Goal: Information Seeking & Learning: Learn about a topic

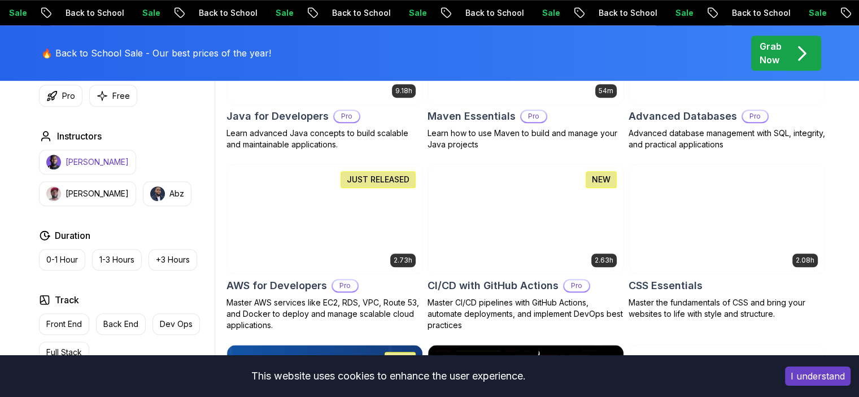
scroll to position [1017, 0]
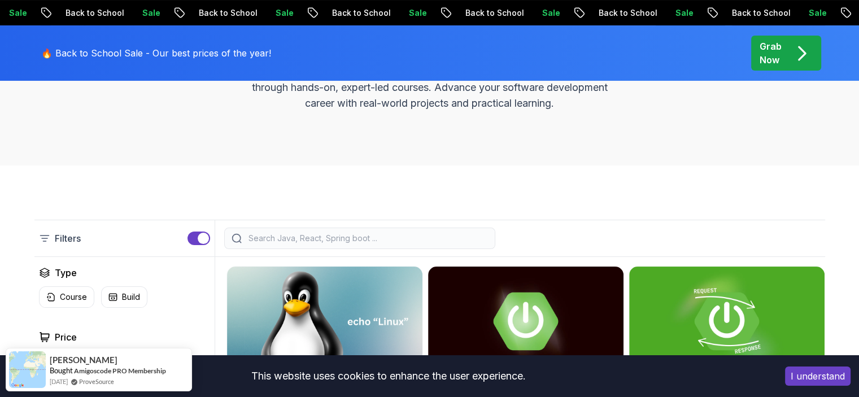
scroll to position [0, 0]
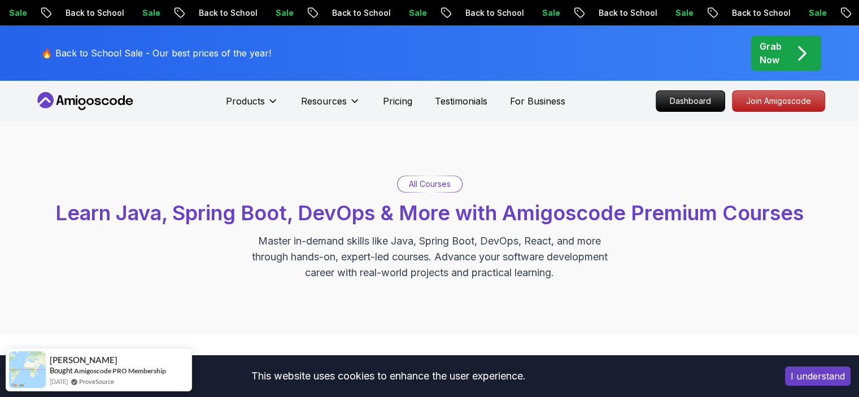
click at [427, 185] on p "All Courses" at bounding box center [430, 184] width 42 height 11
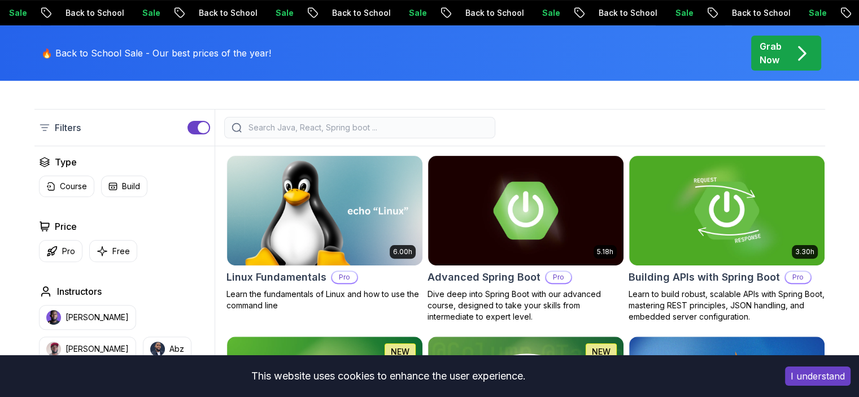
scroll to position [282, 0]
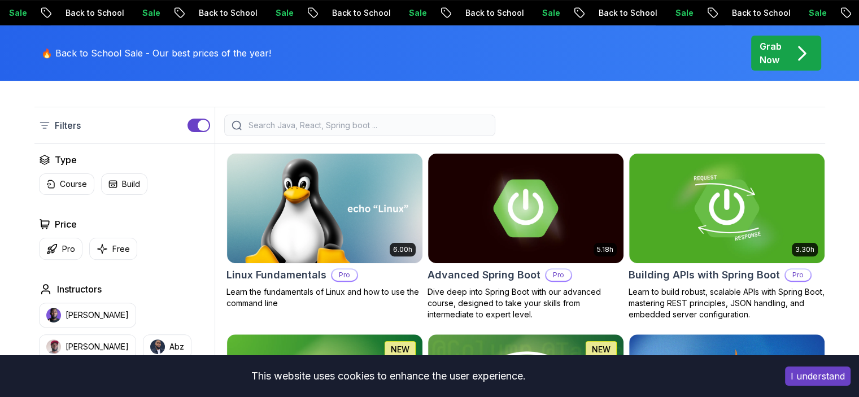
click at [260, 126] on input "search" at bounding box center [367, 125] width 242 height 11
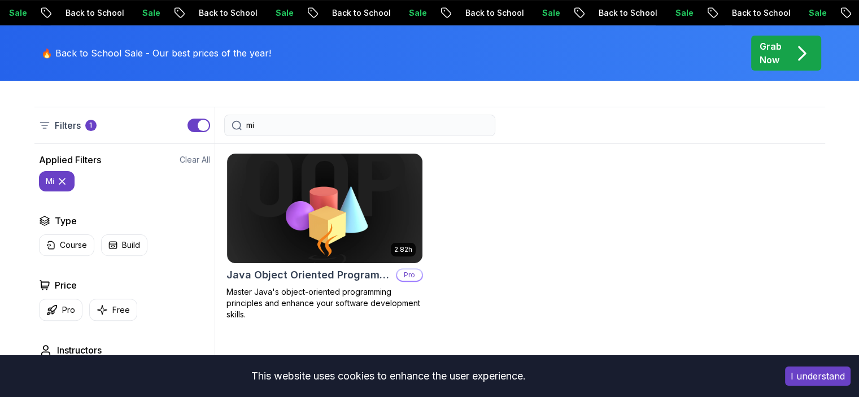
type input "m"
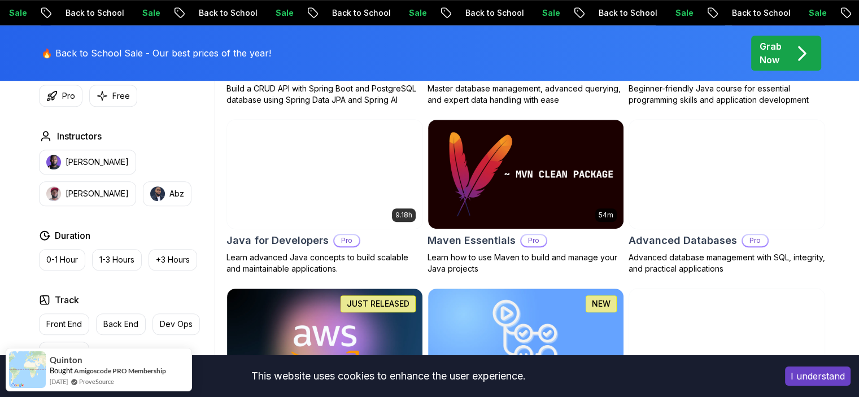
scroll to position [734, 0]
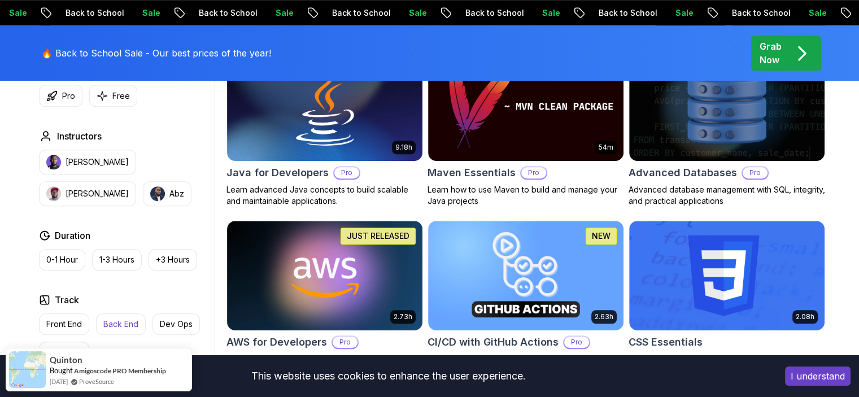
click at [118, 322] on p "Back End" at bounding box center [120, 324] width 35 height 11
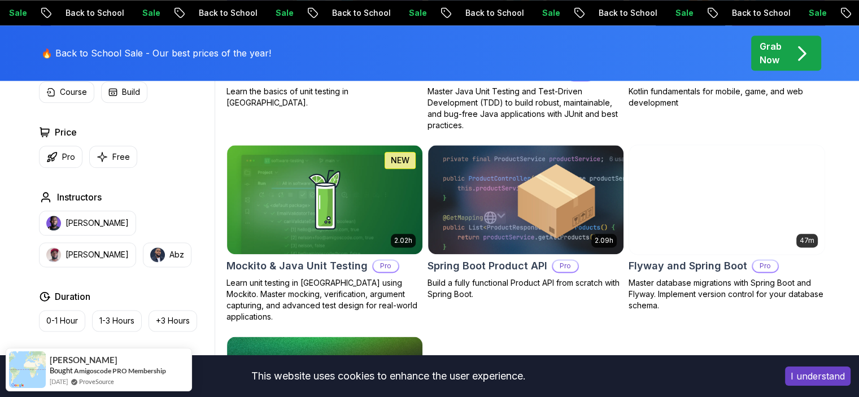
scroll to position [1356, 0]
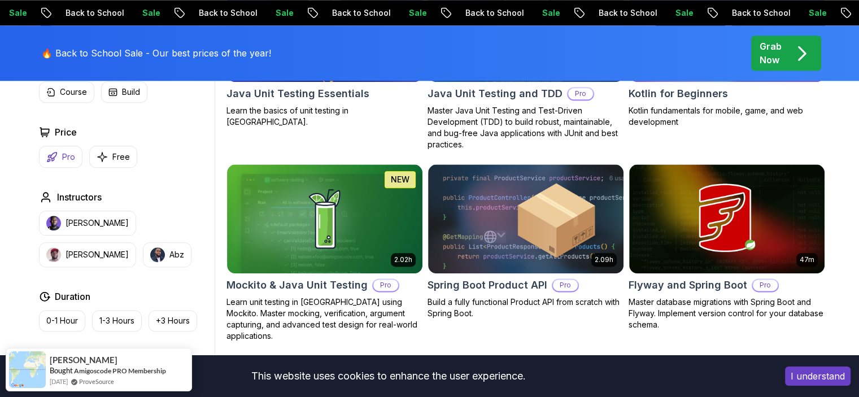
click at [63, 156] on p "Pro" at bounding box center [68, 156] width 13 height 11
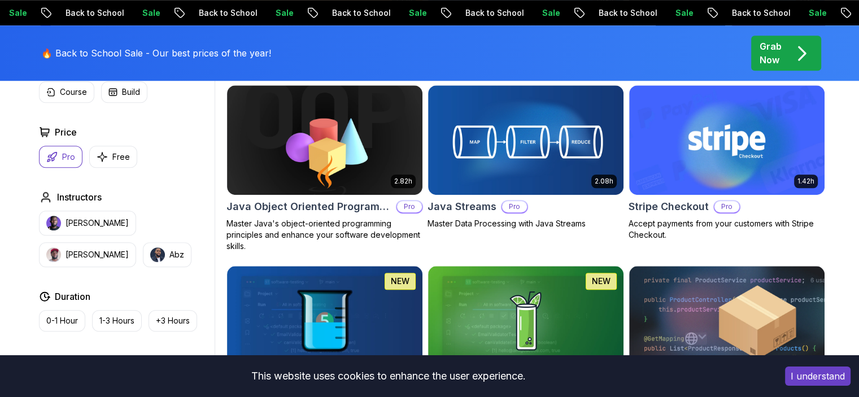
scroll to position [904, 0]
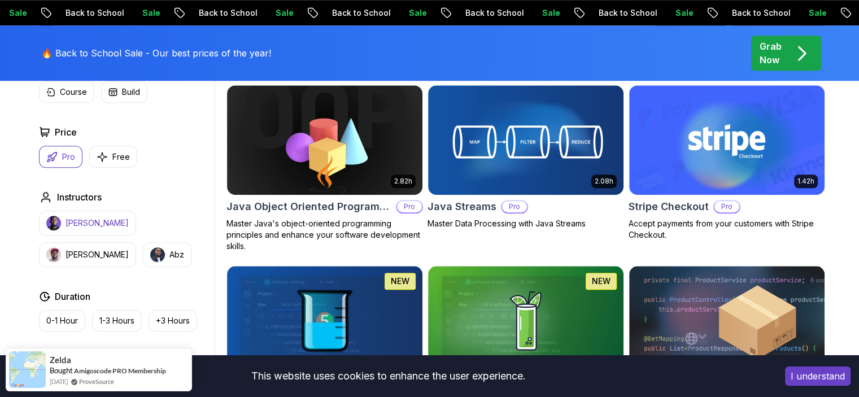
click at [90, 219] on p "Nelson Djalo" at bounding box center [97, 223] width 63 height 11
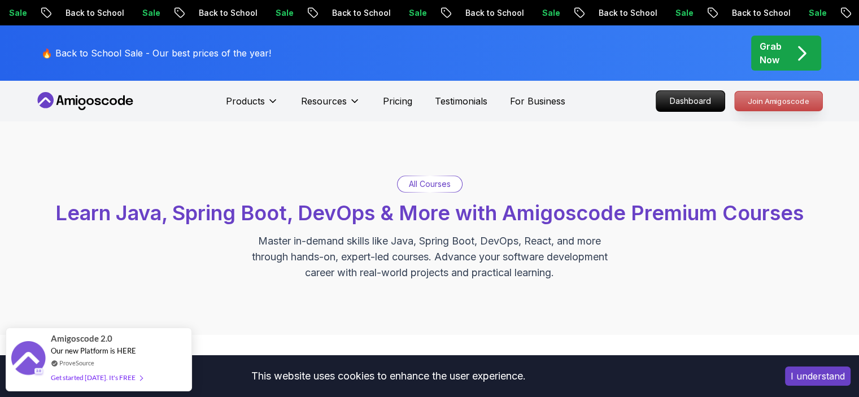
click at [778, 102] on p "Join Amigoscode" at bounding box center [779, 101] width 88 height 19
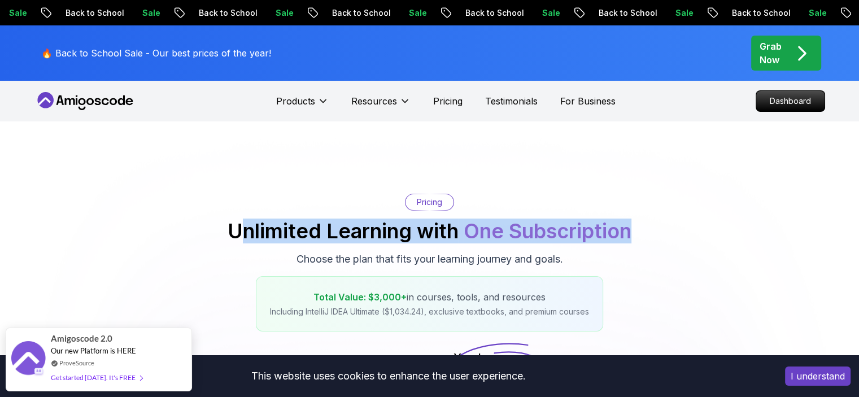
drag, startPoint x: 260, startPoint y: 232, endPoint x: 680, endPoint y: 260, distance: 420.7
click at [678, 259] on div "Pricing Unlimited Learning with One Subscription Choose the plan that fits your…" at bounding box center [429, 263] width 791 height 138
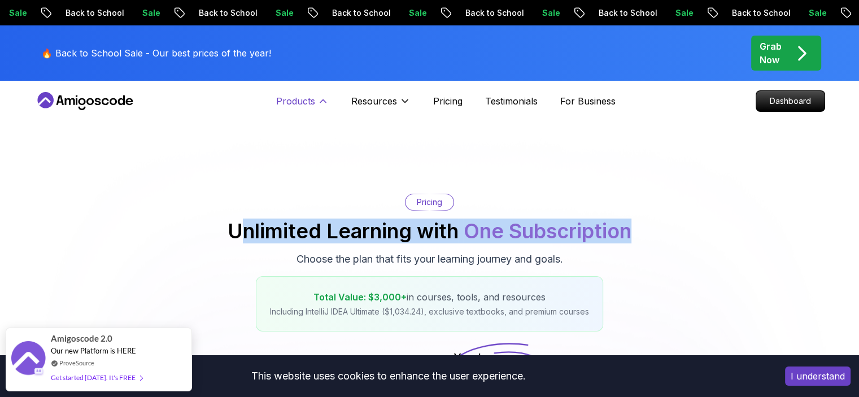
click at [315, 104] on button "Products" at bounding box center [302, 105] width 53 height 23
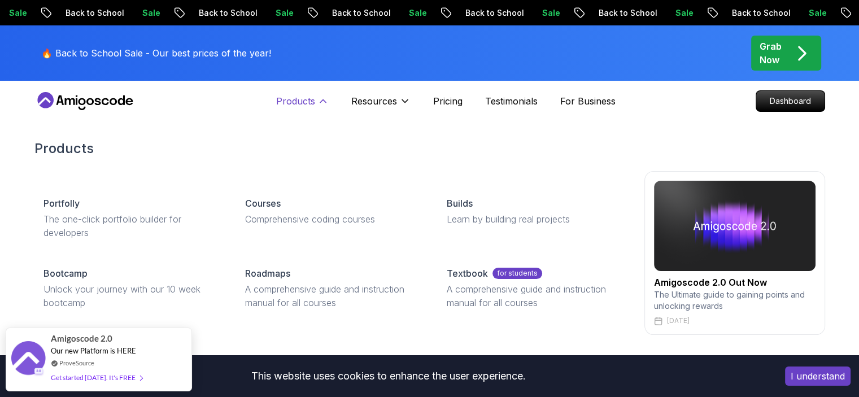
click at [293, 97] on p "Products" at bounding box center [295, 101] width 39 height 14
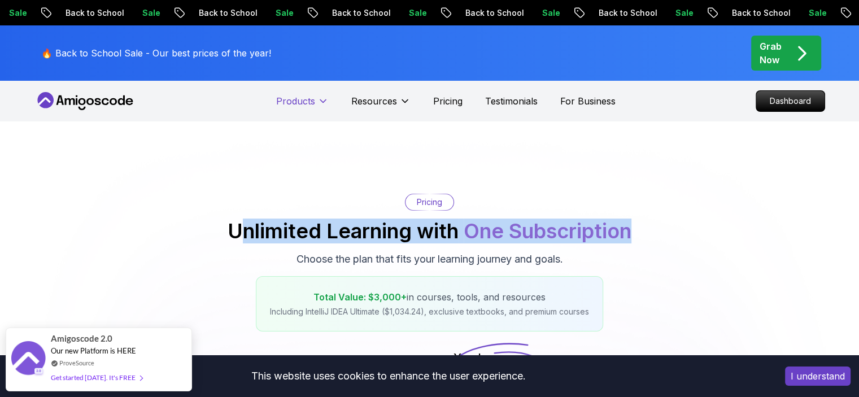
click at [295, 101] on p "Products" at bounding box center [295, 101] width 39 height 14
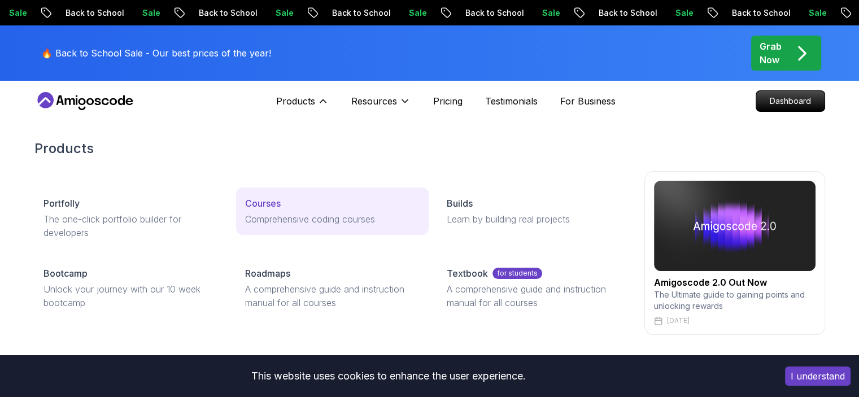
click at [264, 203] on p "Courses" at bounding box center [263, 204] width 36 height 14
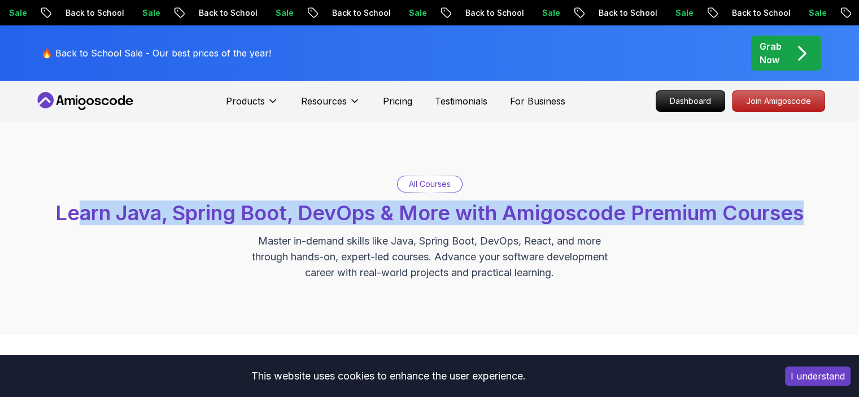
drag, startPoint x: 79, startPoint y: 211, endPoint x: 857, endPoint y: 210, distance: 777.9
click at [857, 210] on div "All Courses Learn Java, Spring Boot, DevOps & More with Amigoscode Premium Cour…" at bounding box center [429, 228] width 859 height 214
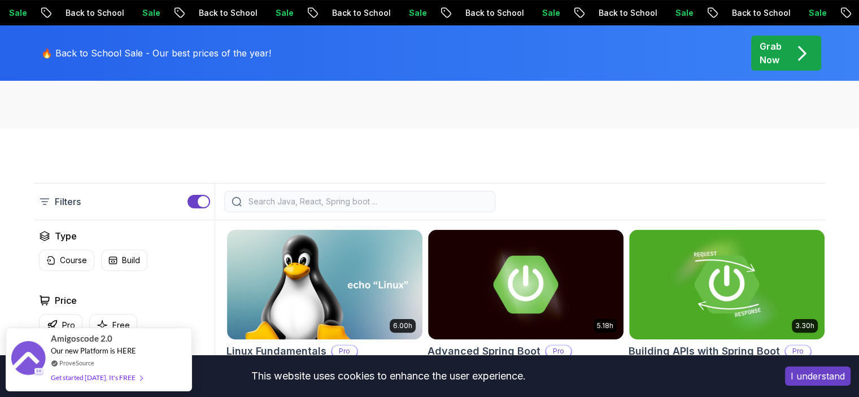
scroll to position [282, 0]
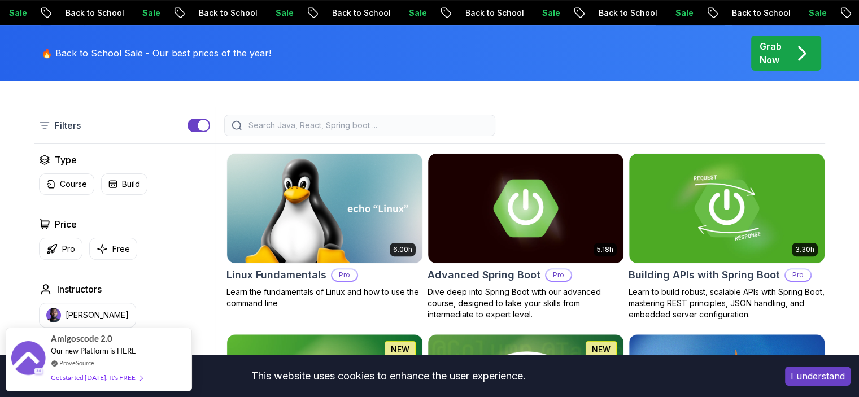
click at [262, 122] on input "search" at bounding box center [367, 125] width 242 height 11
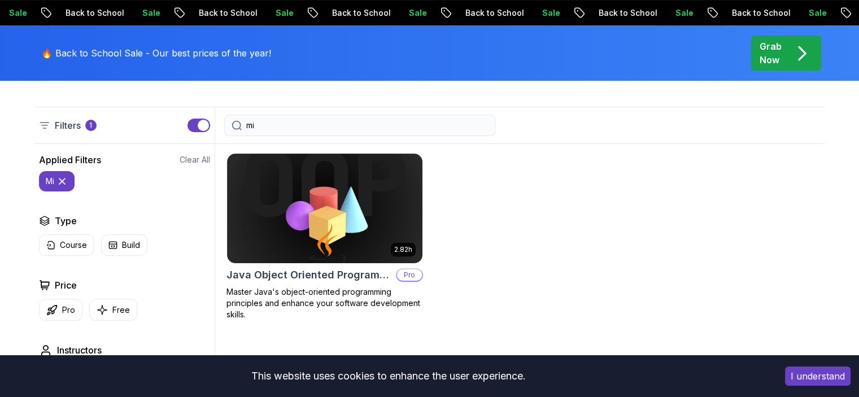
type input "m"
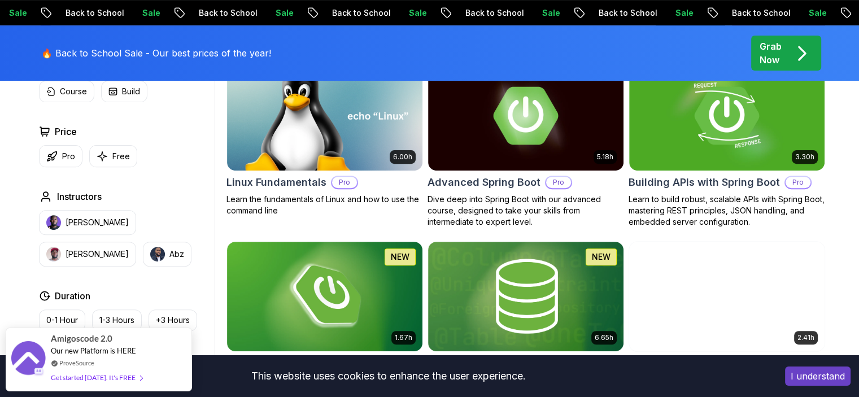
scroll to position [395, 0]
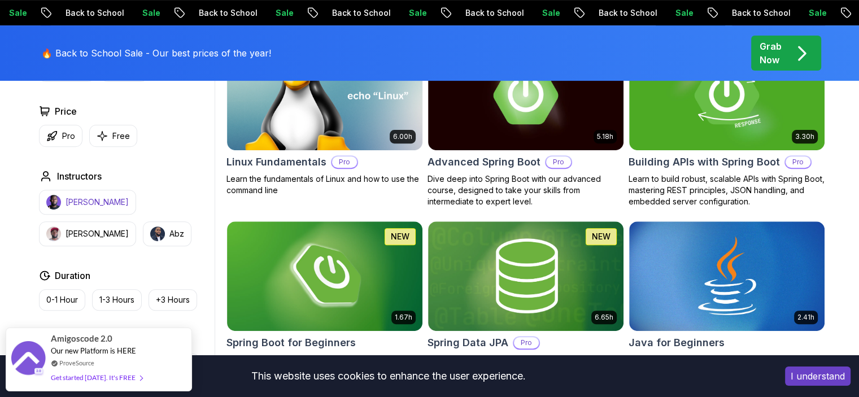
click at [68, 203] on p "Nelson Djalo" at bounding box center [97, 202] width 63 height 11
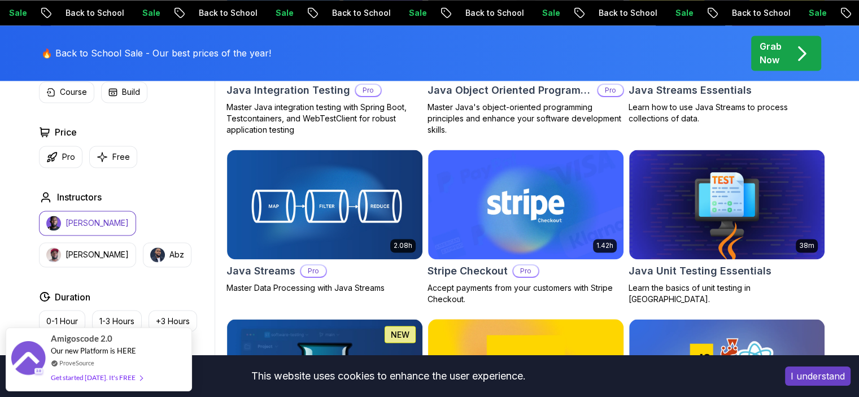
scroll to position [1977, 0]
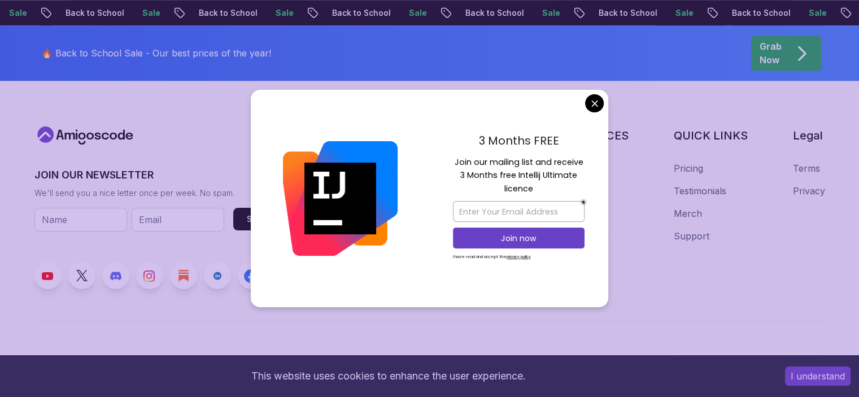
scroll to position [1229, 0]
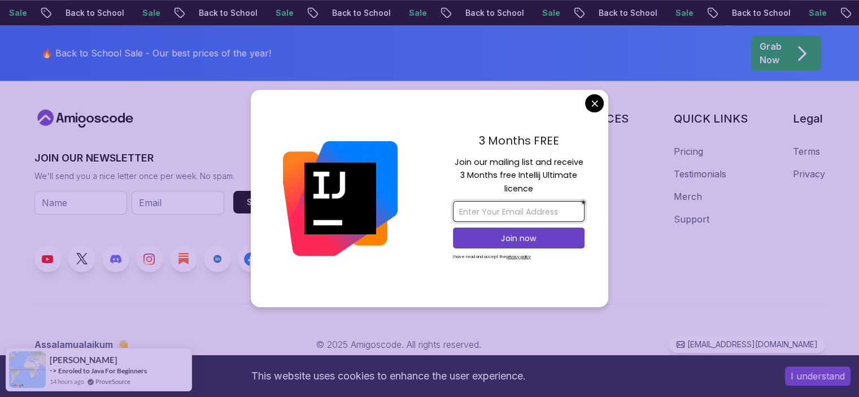
click at [523, 208] on input "email" at bounding box center [519, 211] width 132 height 21
drag, startPoint x: 463, startPoint y: 164, endPoint x: 581, endPoint y: 164, distance: 118.1
click at [575, 164] on p "Join our mailing list and receive 3 Months free Intellij Ultimate licence" at bounding box center [519, 176] width 132 height 40
click at [585, 162] on p "Join our mailing list and receive 3 Months free Intellij Ultimate licence" at bounding box center [519, 176] width 132 height 40
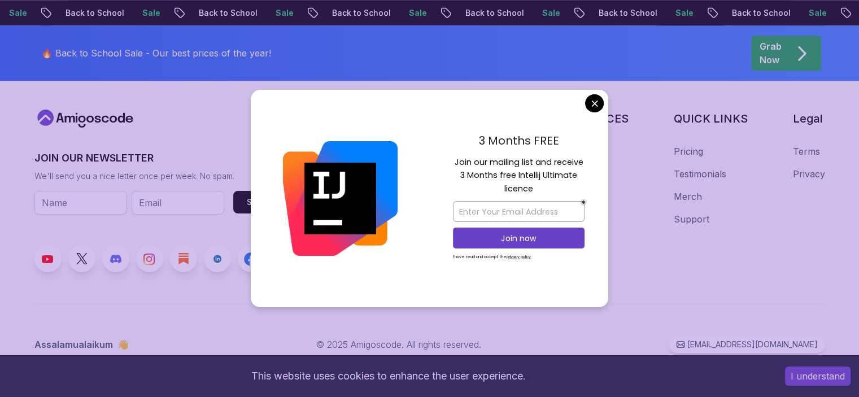
drag, startPoint x: 476, startPoint y: 173, endPoint x: 582, endPoint y: 174, distance: 106.2
click at [582, 174] on p "Join our mailing list and receive 3 Months free Intellij Ultimate licence" at bounding box center [519, 176] width 132 height 40
drag, startPoint x: 512, startPoint y: 189, endPoint x: 561, endPoint y: 189, distance: 49.2
click at [561, 189] on p "Join our mailing list and receive 3 Months free Intellij Ultimate licence" at bounding box center [519, 176] width 132 height 40
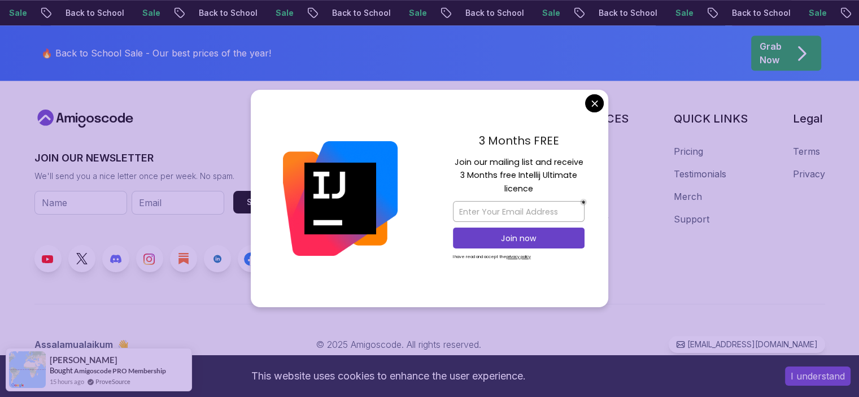
click at [420, 262] on div at bounding box center [340, 199] width 179 height 218
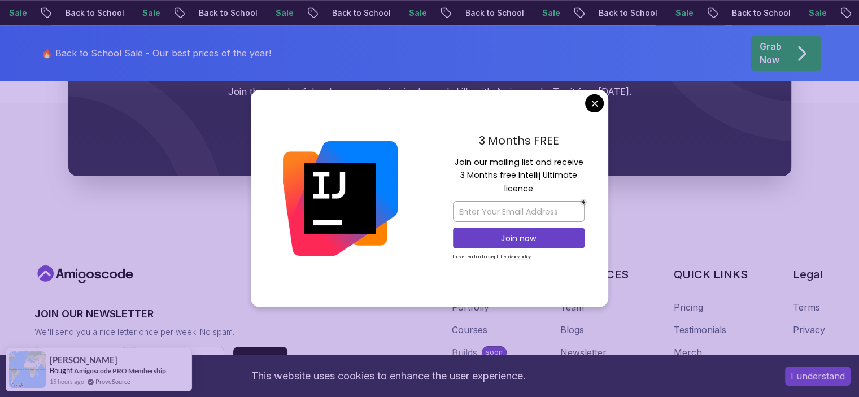
scroll to position [946, 0]
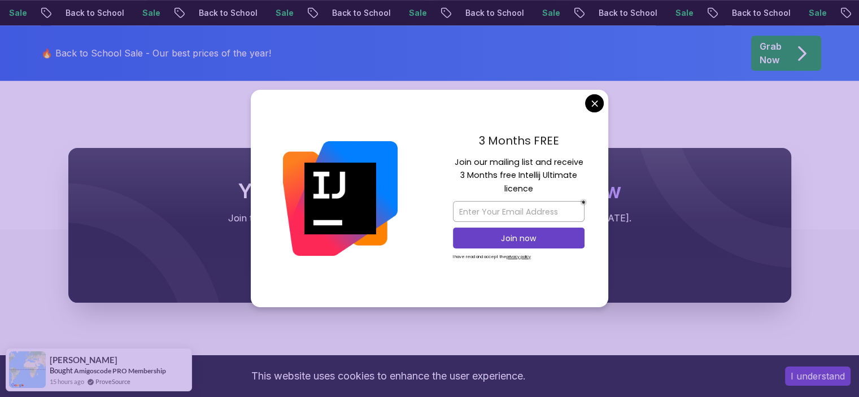
click at [488, 198] on div at bounding box center [519, 211] width 132 height 27
click at [490, 210] on input "email" at bounding box center [519, 211] width 132 height 21
click at [497, 212] on input "email" at bounding box center [519, 211] width 132 height 21
type input "p"
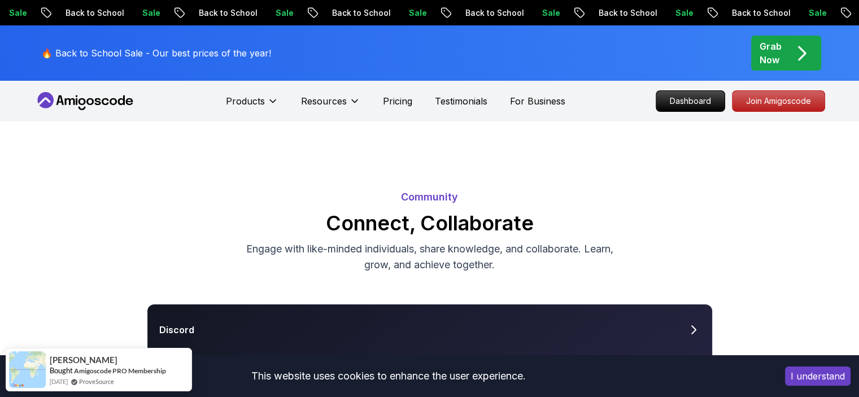
scroll to position [0, 0]
click at [767, 101] on p "Join Amigoscode" at bounding box center [779, 101] width 88 height 19
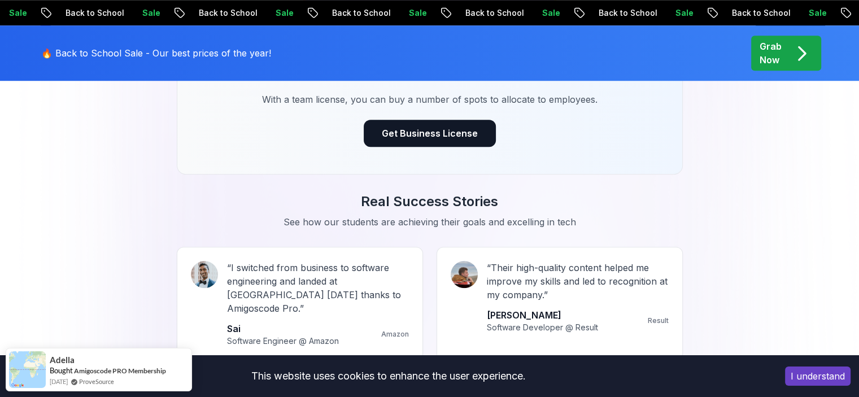
scroll to position [1017, 0]
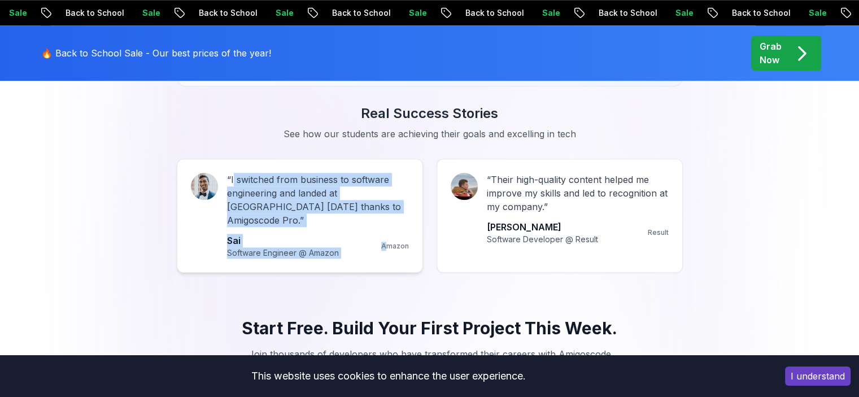
drag, startPoint x: 233, startPoint y: 174, endPoint x: 385, endPoint y: 216, distance: 157.6
click at [385, 216] on div "“ I switched from business to software engineering and landed at [GEOGRAPHIC_DA…" at bounding box center [318, 216] width 182 height 86
click at [362, 196] on p "“ I switched from business to software engineering and landed at [GEOGRAPHIC_DA…" at bounding box center [318, 200] width 182 height 54
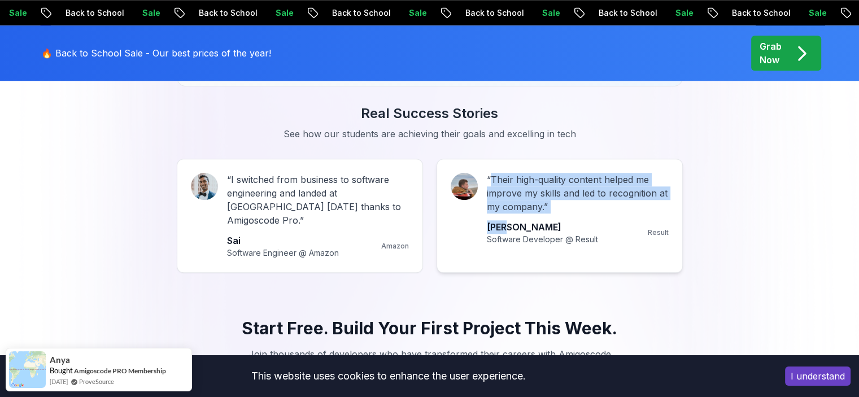
drag, startPoint x: 493, startPoint y: 180, endPoint x: 599, endPoint y: 216, distance: 112.9
click at [599, 216] on div "“ Their high-quality content helped me improve my skills and led to recognition…" at bounding box center [578, 209] width 182 height 72
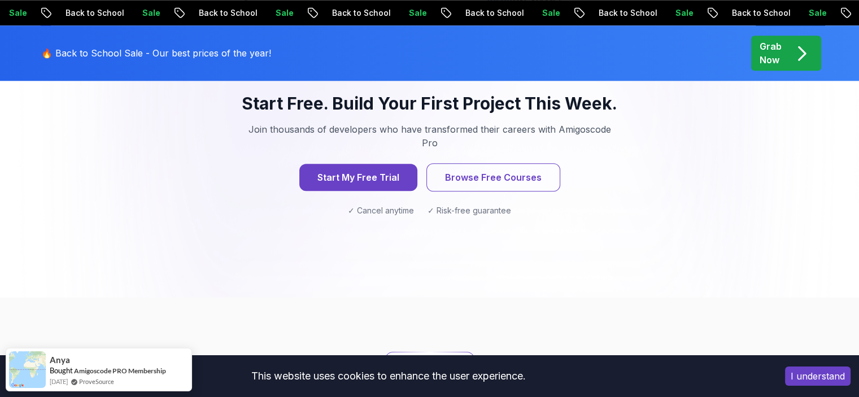
scroll to position [1073, 0]
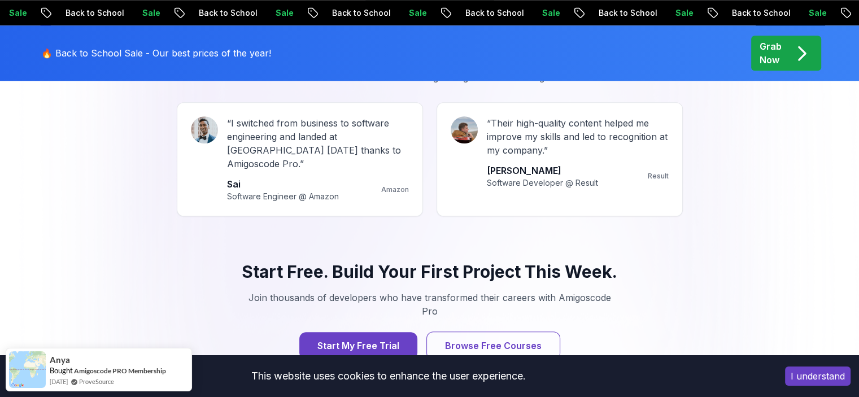
click at [237, 237] on div "Start Free. Build Your First Project This Week. Join thousands of developers wh…" at bounding box center [430, 322] width 506 height 177
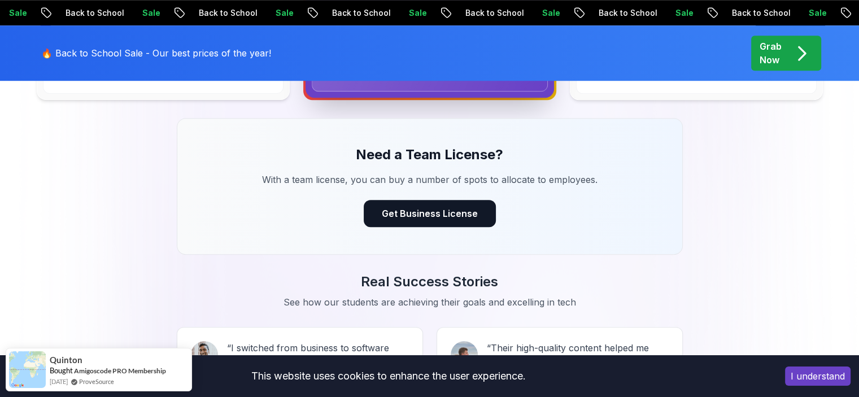
scroll to position [700, 0]
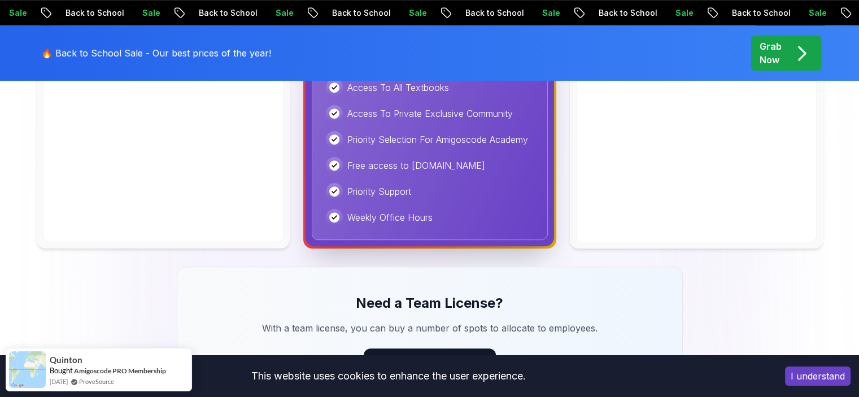
click at [788, 58] on div "Grab Now" at bounding box center [786, 53] width 53 height 27
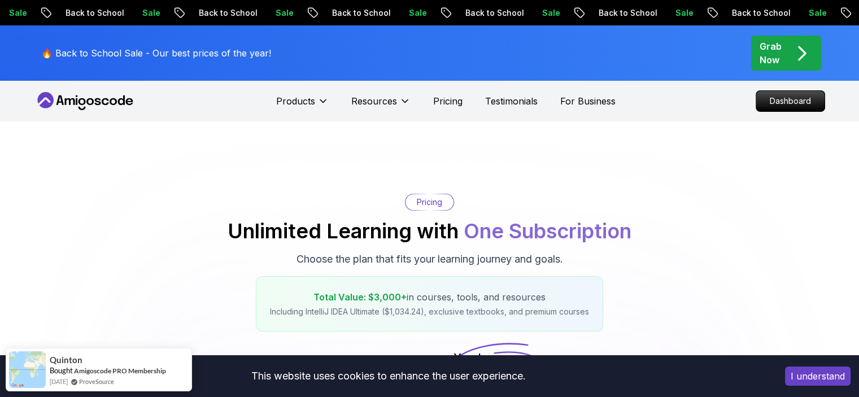
click at [773, 56] on p "Grab Now" at bounding box center [771, 53] width 22 height 27
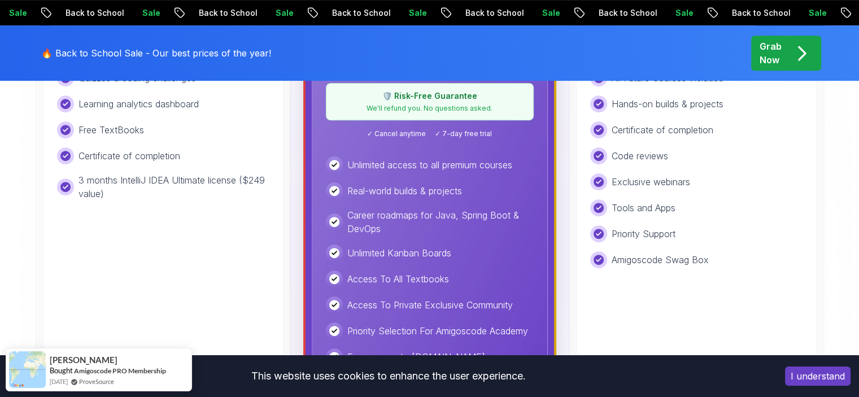
scroll to position [452, 0]
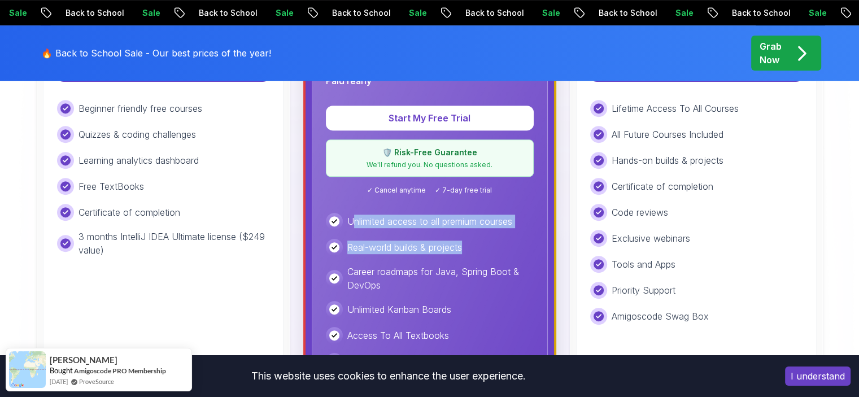
drag, startPoint x: 355, startPoint y: 224, endPoint x: 504, endPoint y: 232, distance: 149.4
click at [504, 232] on div "Unlimited access to all premium courses Real-world builds & projects Career roa…" at bounding box center [430, 343] width 208 height 261
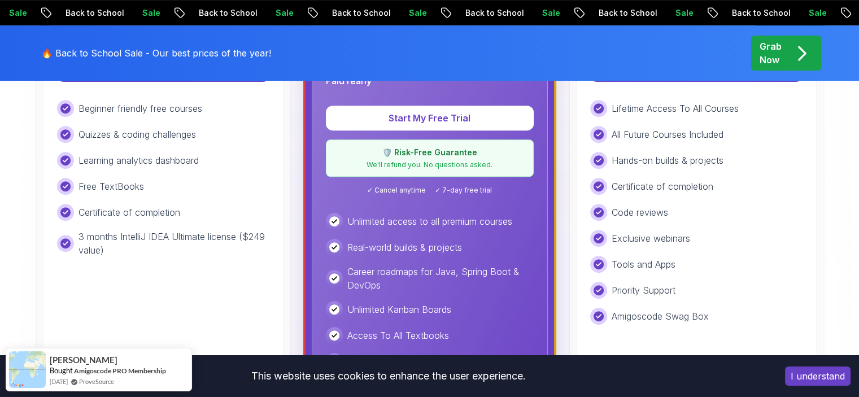
click at [406, 261] on div "Unlimited access to all premium courses Real-world builds & projects Career roa…" at bounding box center [430, 343] width 208 height 261
drag, startPoint x: 355, startPoint y: 273, endPoint x: 486, endPoint y: 289, distance: 132.6
click at [486, 289] on p "Career roadmaps for Java, Spring Boot & DevOps" at bounding box center [440, 278] width 186 height 27
click at [490, 293] on div "Unlimited access to all premium courses Real-world builds & projects Career roa…" at bounding box center [430, 343] width 208 height 261
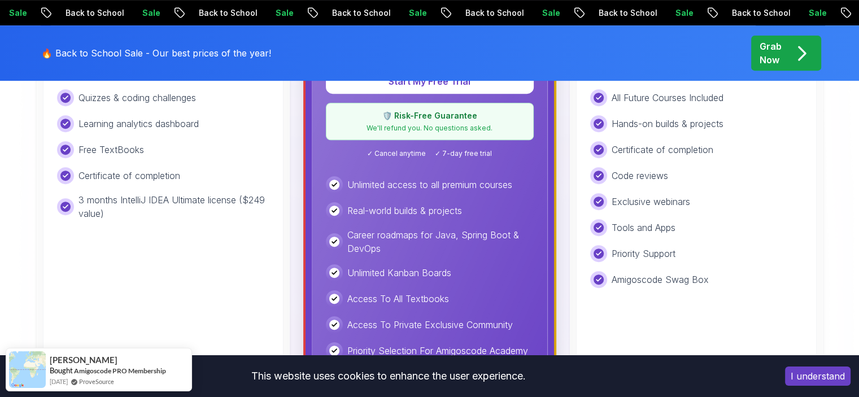
scroll to position [508, 0]
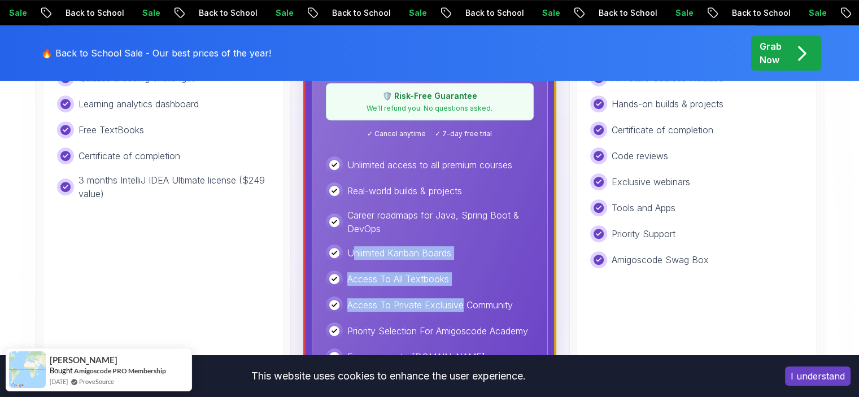
drag, startPoint x: 355, startPoint y: 255, endPoint x: 462, endPoint y: 302, distance: 116.3
click at [462, 302] on div "Unlimited access to all premium courses Real-world builds & projects Career roa…" at bounding box center [430, 286] width 208 height 261
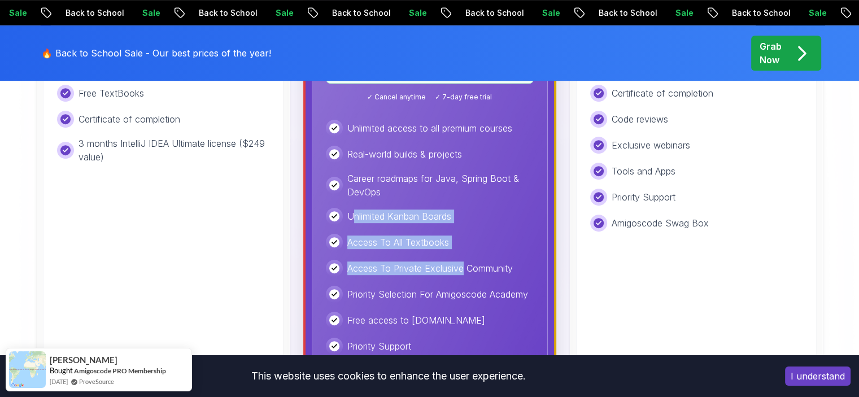
scroll to position [565, 0]
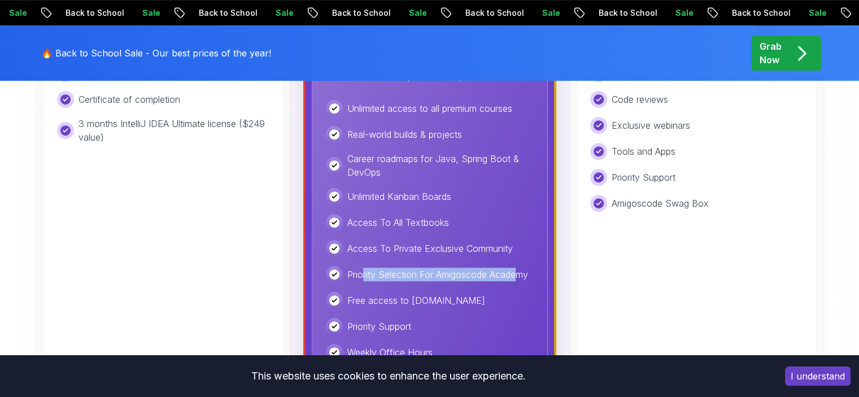
drag, startPoint x: 367, startPoint y: 280, endPoint x: 522, endPoint y: 280, distance: 154.8
click at [522, 280] on p "Priority Selection For Amigoscode Academy" at bounding box center [437, 275] width 181 height 14
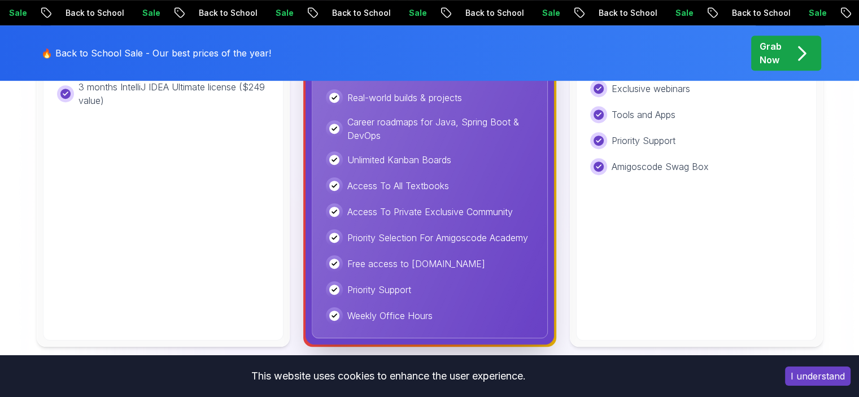
scroll to position [621, 0]
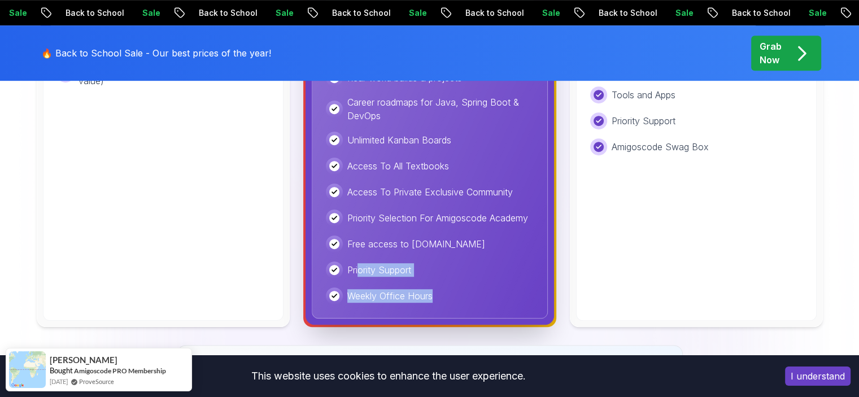
drag, startPoint x: 357, startPoint y: 263, endPoint x: 461, endPoint y: 318, distance: 117.8
click at [461, 318] on div "Pro Best Value Everything in Free, plus $ 19.97 / Month Paid Yearly Start My Fr…" at bounding box center [430, 59] width 249 height 531
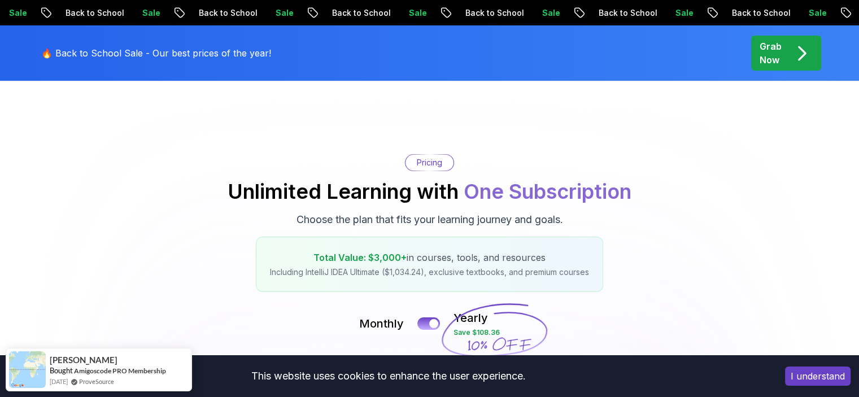
scroll to position [0, 0]
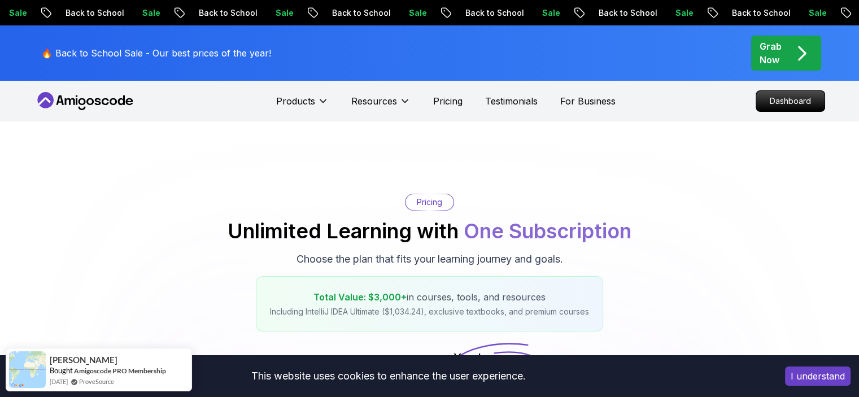
click at [828, 381] on button "I understand" at bounding box center [818, 376] width 66 height 19
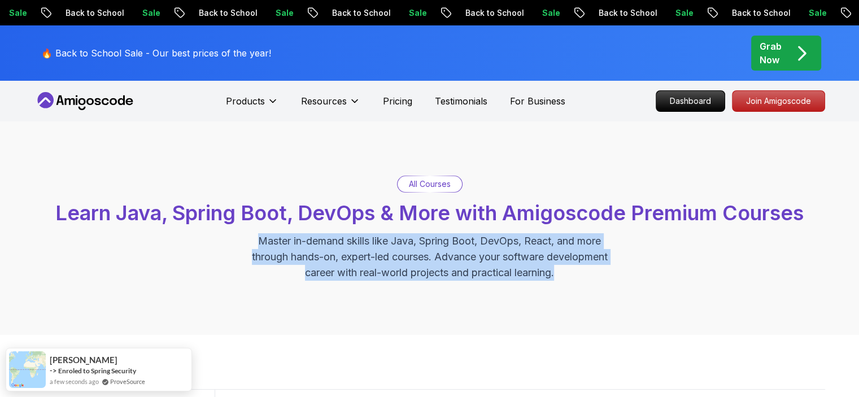
drag, startPoint x: 256, startPoint y: 243, endPoint x: 651, endPoint y: 282, distance: 397.4
click at [651, 282] on div "All Courses Learn Java, Spring Boot, DevOps & More with Amigoscode Premium Cour…" at bounding box center [429, 228] width 859 height 214
click at [655, 275] on div "All Courses Learn Java, Spring Boot, DevOps & More with Amigoscode Premium Cour…" at bounding box center [429, 228] width 791 height 105
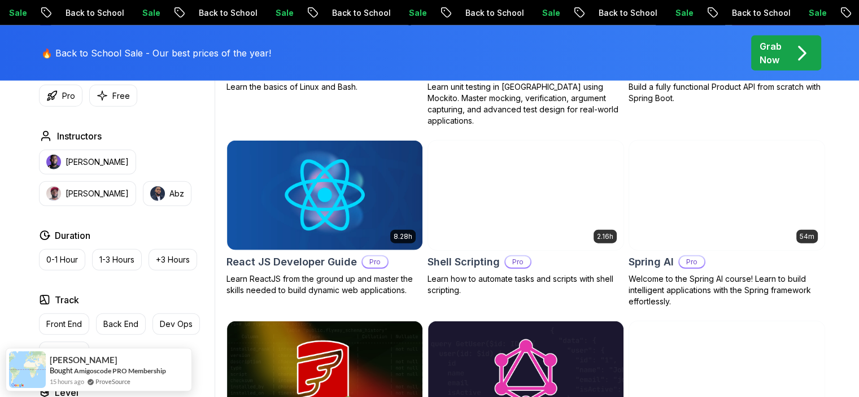
scroll to position [2655, 0]
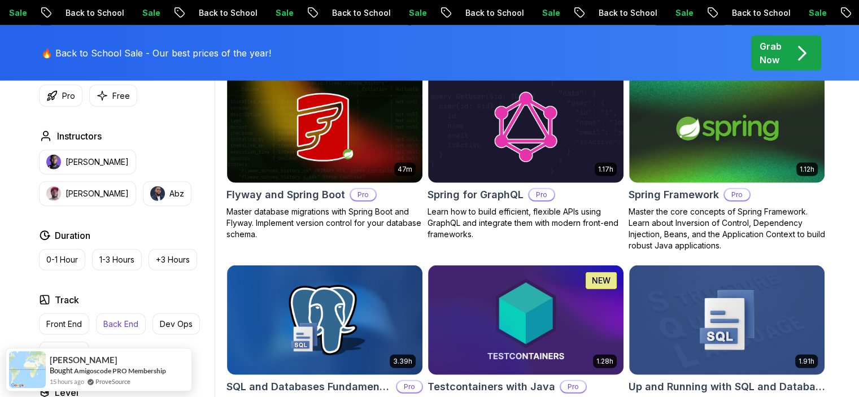
scroll to position [2994, 0]
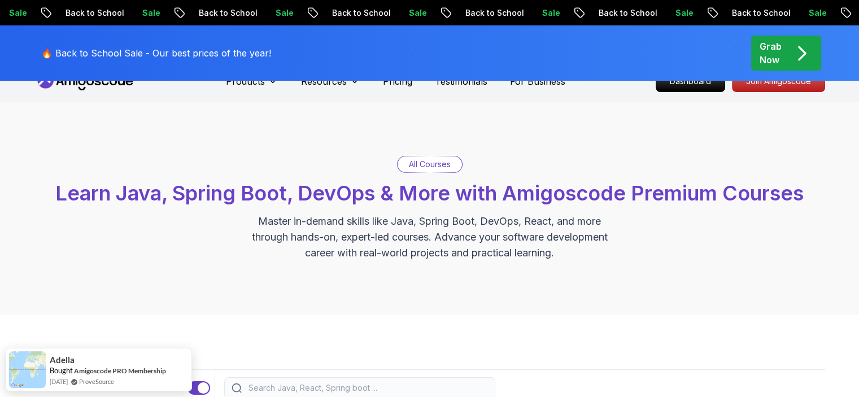
scroll to position [0, 0]
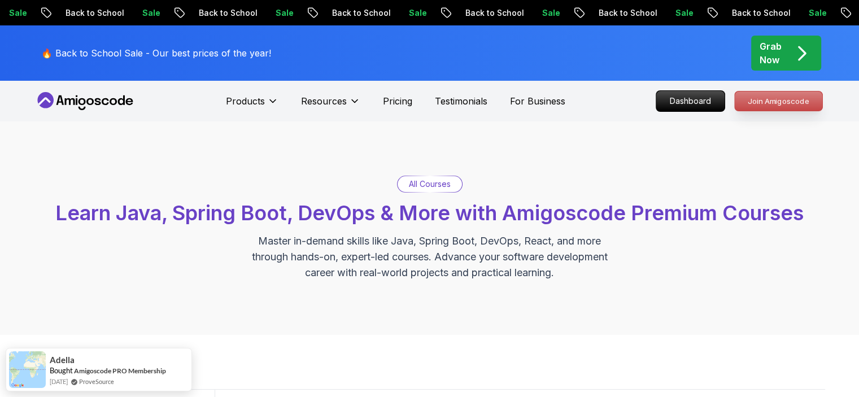
click at [789, 101] on p "Join Amigoscode" at bounding box center [779, 101] width 88 height 19
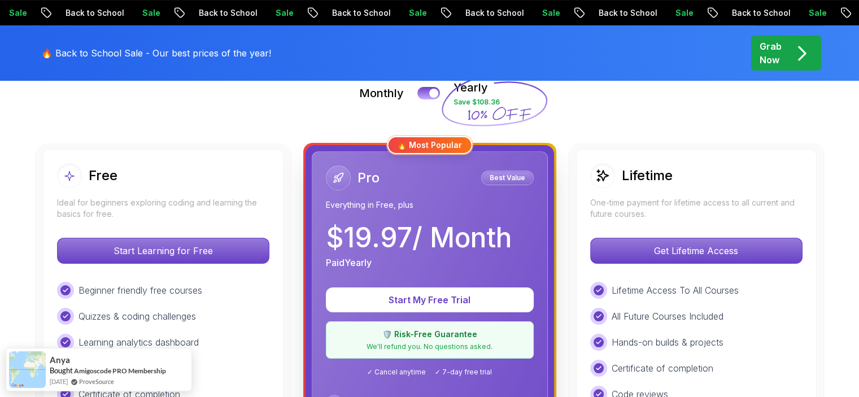
scroll to position [452, 0]
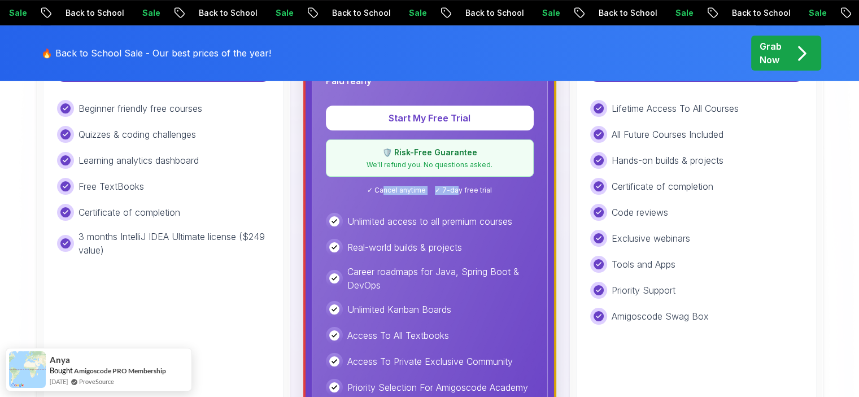
drag, startPoint x: 386, startPoint y: 189, endPoint x: 464, endPoint y: 192, distance: 78.0
click at [463, 192] on div "✓ Cancel anytime ✓ 7-day free trial" at bounding box center [430, 190] width 208 height 9
click at [464, 192] on span "✓ 7-day free trial" at bounding box center [463, 190] width 57 height 9
drag, startPoint x: 371, startPoint y: 164, endPoint x: 532, endPoint y: 164, distance: 161.6
click at [532, 164] on div "🛡️ Risk-Free Guarantee We'll refund you. No questions asked." at bounding box center [430, 158] width 208 height 37
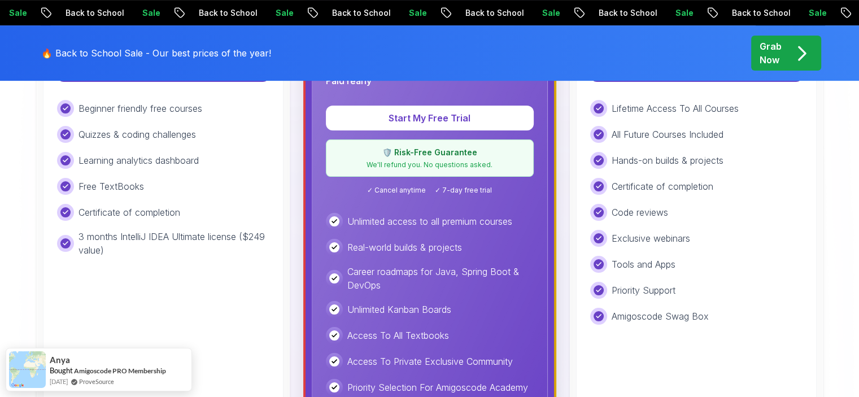
click at [500, 312] on div "Unlimited Kanban Boards" at bounding box center [430, 309] width 208 height 17
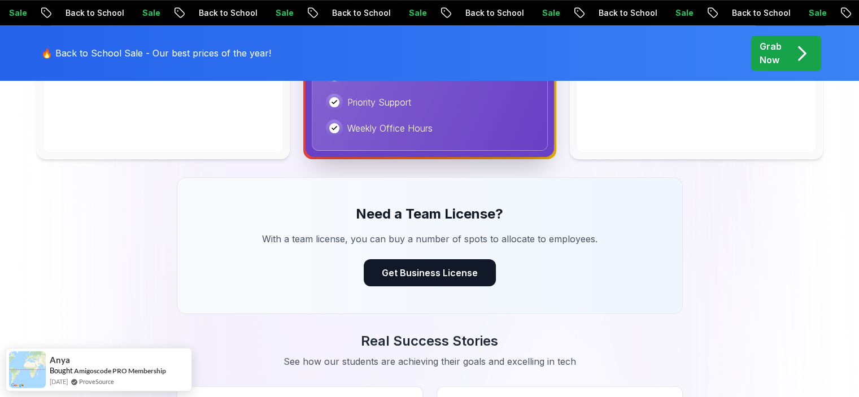
scroll to position [791, 0]
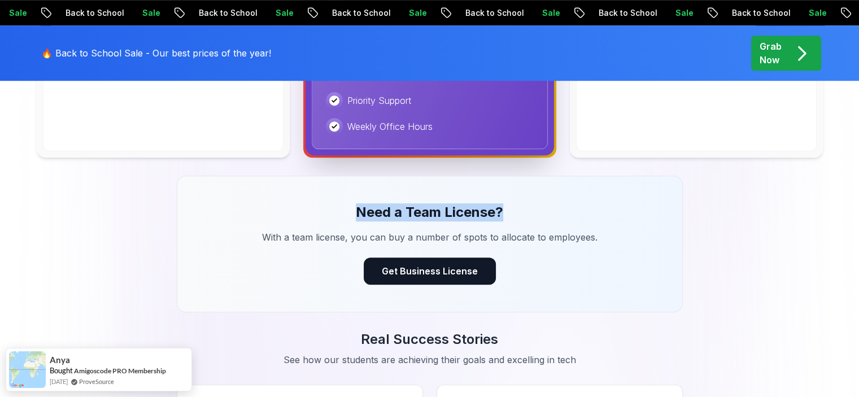
drag, startPoint x: 359, startPoint y: 211, endPoint x: 506, endPoint y: 207, distance: 146.4
click at [506, 207] on h3 "Need a Team License?" at bounding box center [430, 212] width 451 height 18
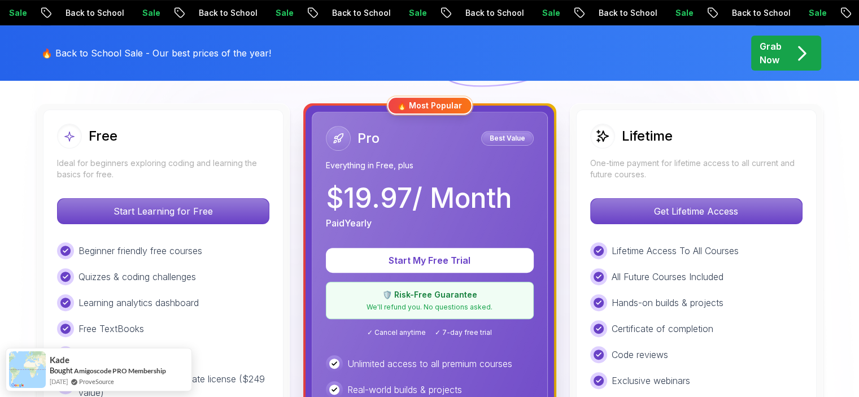
scroll to position [282, 0]
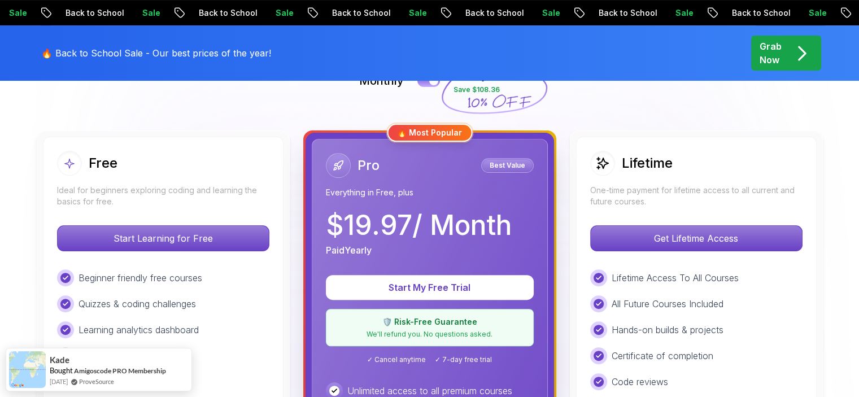
click at [653, 162] on h2 "Lifetime" at bounding box center [647, 163] width 51 height 18
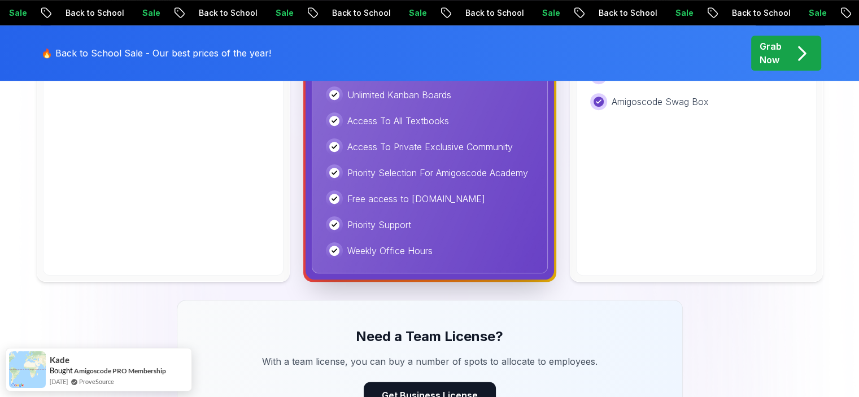
scroll to position [734, 0]
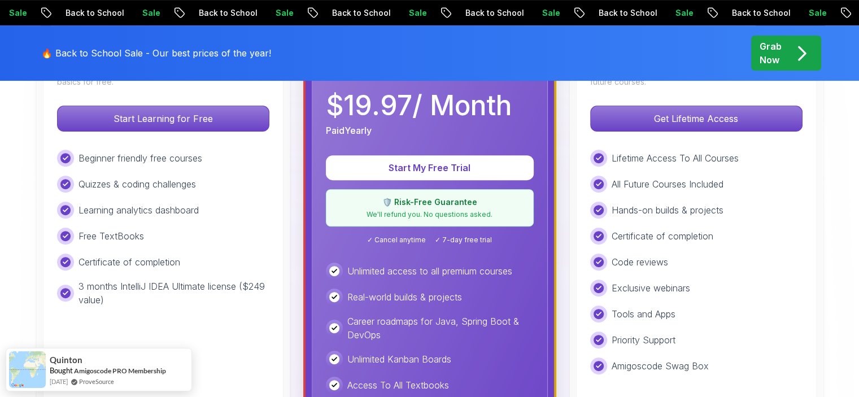
scroll to position [339, 0]
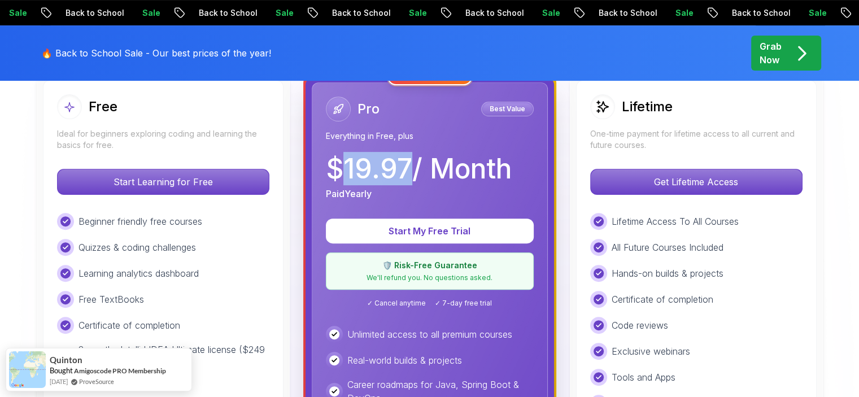
drag, startPoint x: 347, startPoint y: 167, endPoint x: 409, endPoint y: 172, distance: 61.8
click at [409, 172] on p "$ 19.97 / Month" at bounding box center [419, 168] width 186 height 27
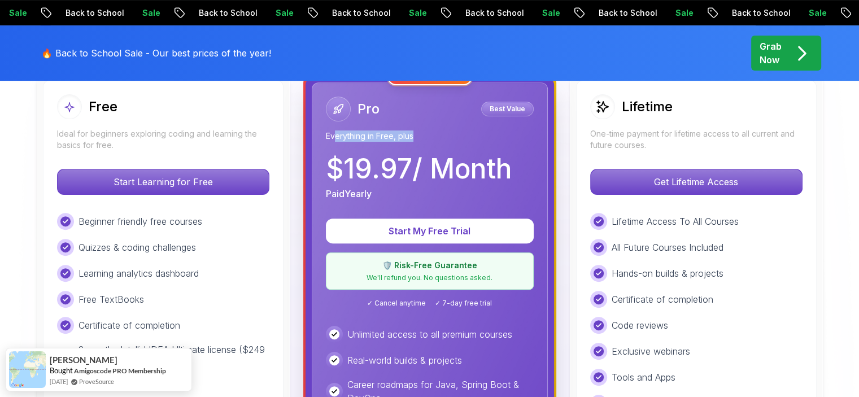
drag, startPoint x: 333, startPoint y: 134, endPoint x: 420, endPoint y: 133, distance: 86.4
click at [420, 133] on p "Everything in Free, plus" at bounding box center [430, 136] width 208 height 11
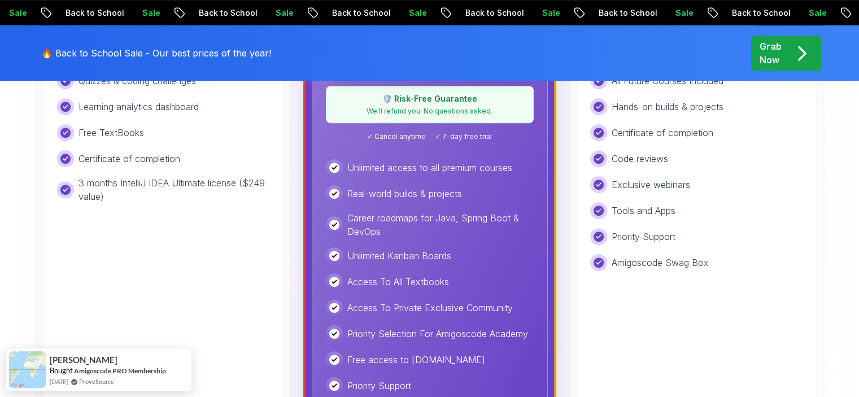
scroll to position [508, 0]
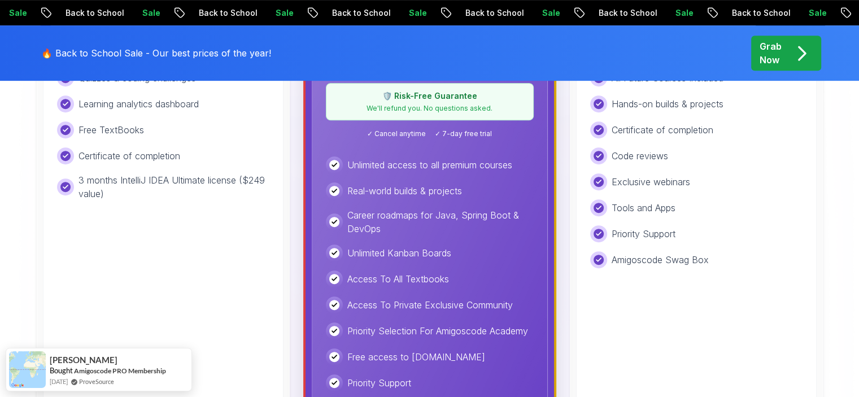
click at [18, 235] on img at bounding box center [429, 322] width 859 height 1418
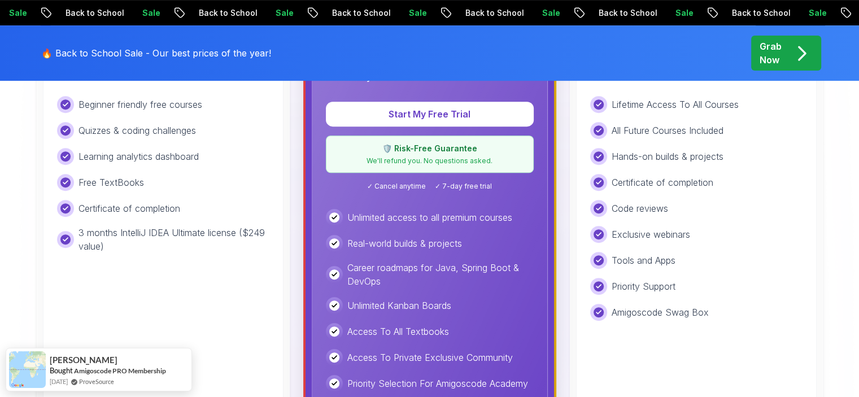
scroll to position [395, 0]
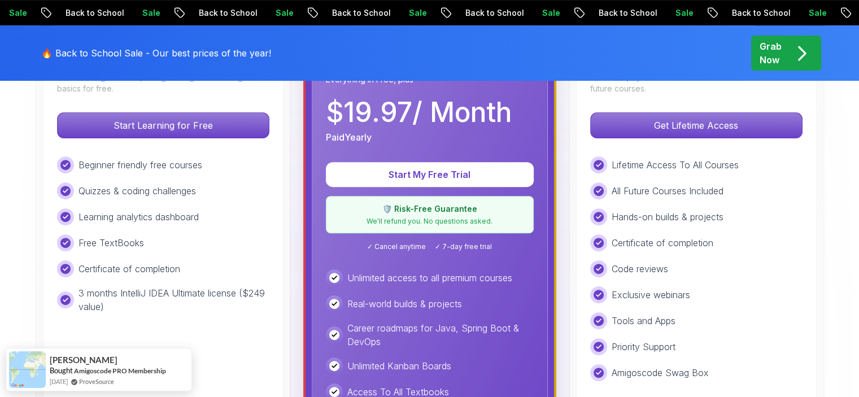
click at [130, 228] on div "Beginner friendly free courses Quizzes & coding challenges Learning analytics d…" at bounding box center [163, 234] width 212 height 157
drag, startPoint x: 251, startPoint y: 291, endPoint x: 279, endPoint y: 292, distance: 28.3
click at [279, 292] on div "Free Ideal for beginners exploring coding and learning the basics for free. Sta…" at bounding box center [163, 285] width 241 height 523
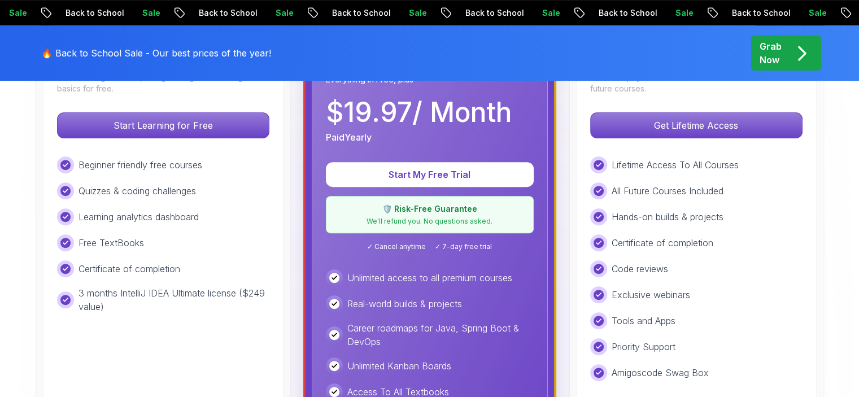
click at [106, 307] on p "3 months IntelliJ IDEA Ultimate license ($249 value)" at bounding box center [174, 299] width 191 height 27
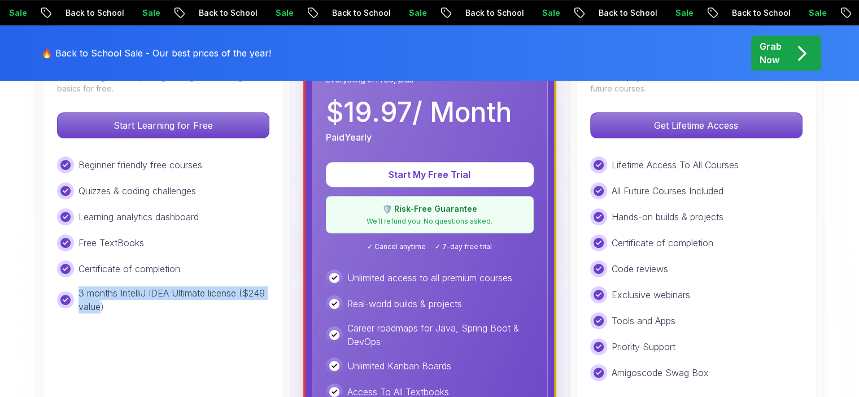
drag, startPoint x: 98, startPoint y: 307, endPoint x: 73, endPoint y: 298, distance: 26.4
click at [73, 298] on div "3 months IntelliJ IDEA Ultimate license ($249 value)" at bounding box center [163, 299] width 212 height 27
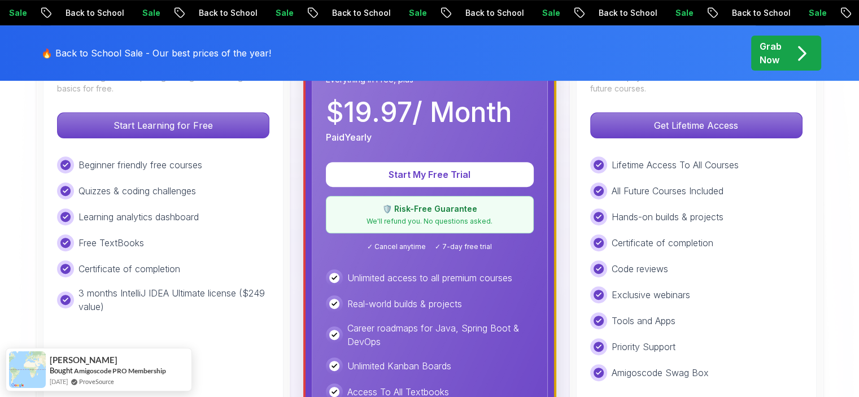
click at [194, 316] on div "Free Ideal for beginners exploring coding and learning the basics for free. Sta…" at bounding box center [163, 285] width 241 height 523
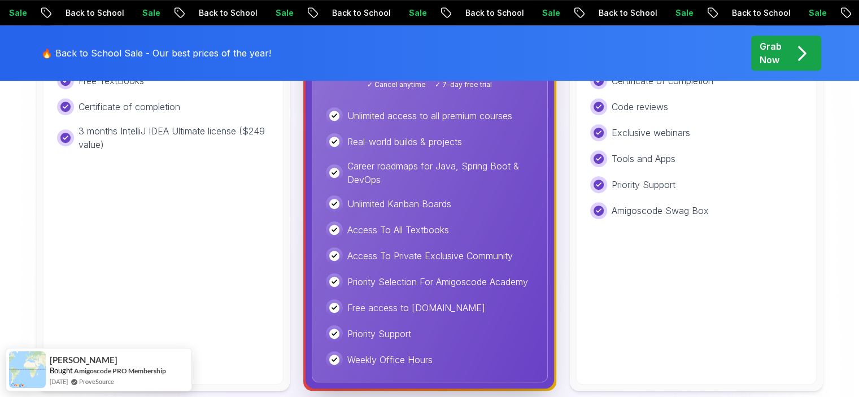
scroll to position [565, 0]
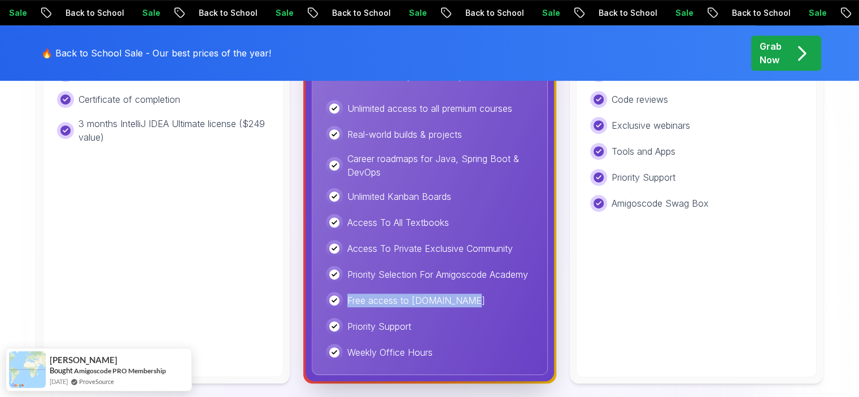
drag, startPoint x: 463, startPoint y: 301, endPoint x: 339, endPoint y: 297, distance: 124.3
click at [339, 297] on div "Free access to [DOMAIN_NAME]" at bounding box center [430, 300] width 208 height 17
click at [427, 318] on div "Priority Support" at bounding box center [430, 326] width 208 height 17
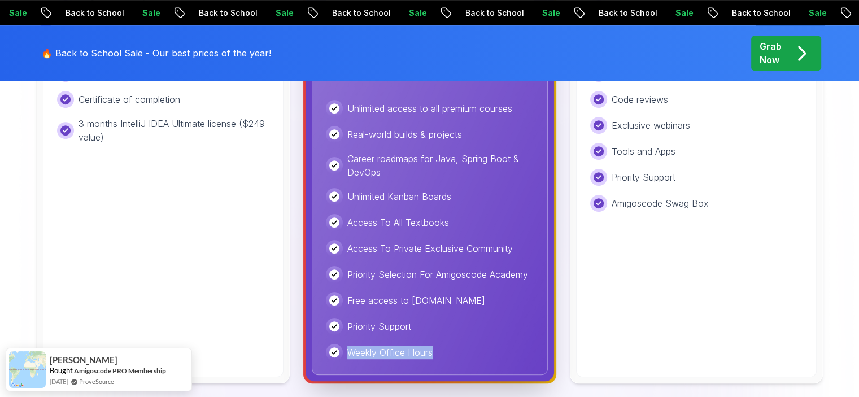
drag, startPoint x: 437, startPoint y: 355, endPoint x: 348, endPoint y: 353, distance: 89.3
click at [348, 353] on div "Weekly Office Hours" at bounding box center [430, 352] width 208 height 17
click at [447, 342] on div "Unlimited access to all premium courses Real-world builds & projects Career roa…" at bounding box center [430, 230] width 208 height 261
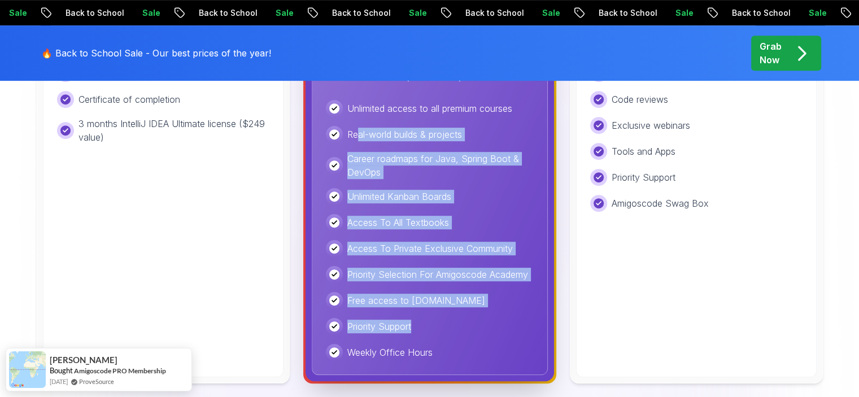
drag, startPoint x: 425, startPoint y: 333, endPoint x: 356, endPoint y: 141, distance: 203.5
click at [356, 141] on div "Unlimited access to all premium courses Real-world builds & projects Career roa…" at bounding box center [430, 230] width 208 height 261
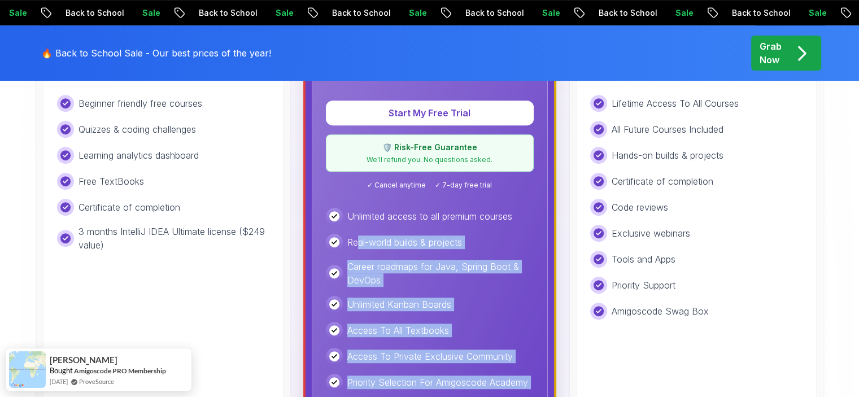
scroll to position [395, 0]
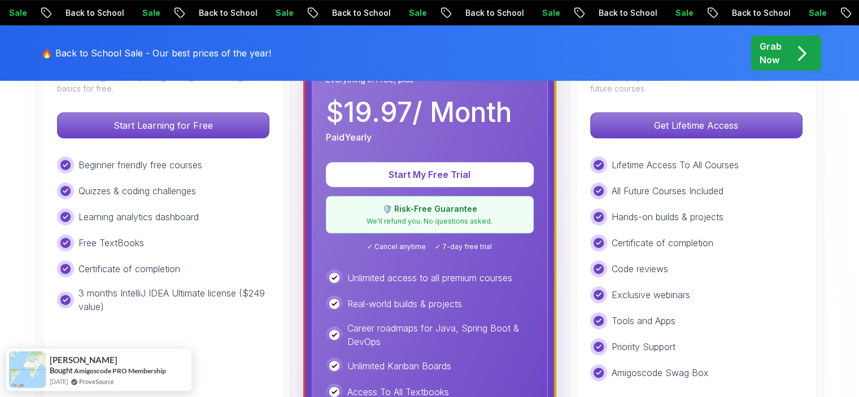
click at [425, 256] on div "Pro Best Value Everything in Free, plus $ 19.97 / Month Paid Yearly Start My Fr…" at bounding box center [430, 285] width 236 height 519
click at [420, 218] on p "We'll refund you. No questions asked." at bounding box center [429, 221] width 193 height 9
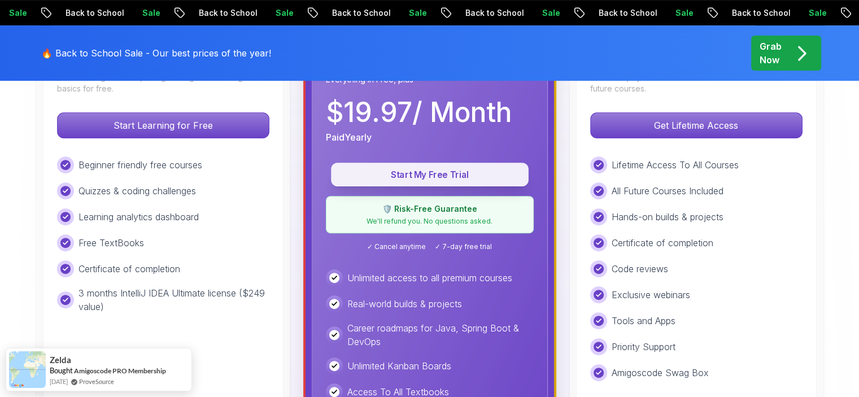
click at [416, 177] on p "Start My Free Trial" at bounding box center [430, 174] width 172 height 13
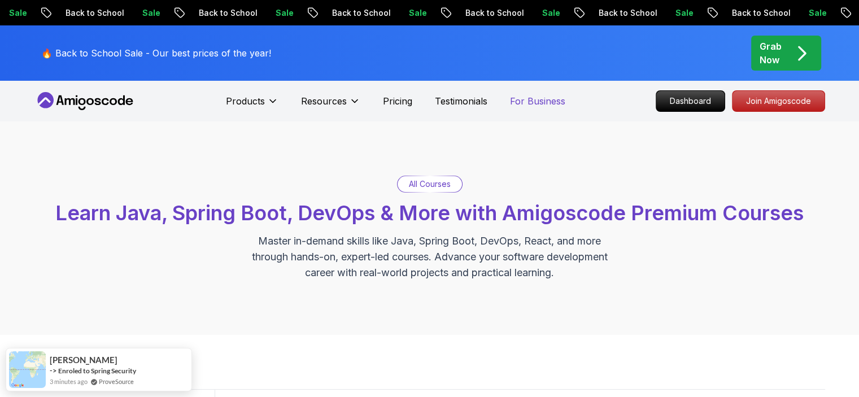
click at [546, 102] on p "For Business" at bounding box center [537, 101] width 55 height 14
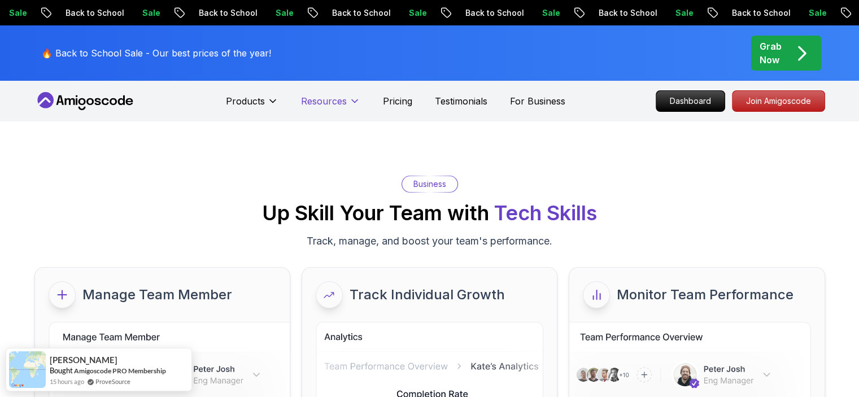
click at [403, 107] on p "Pricing" at bounding box center [397, 101] width 29 height 14
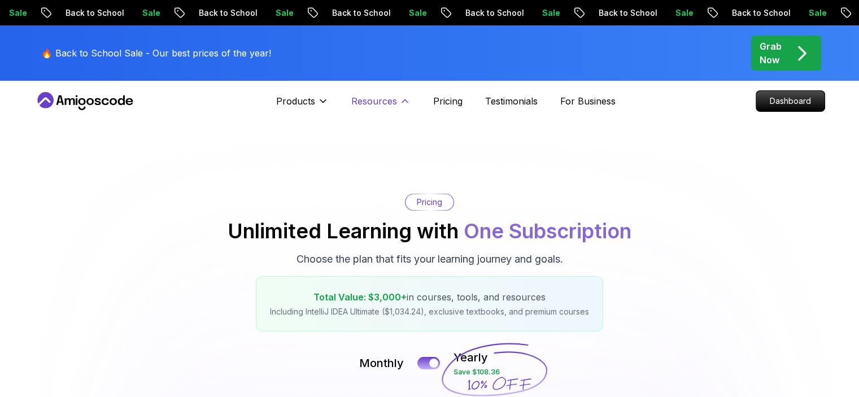
click at [382, 107] on p "Resources" at bounding box center [374, 101] width 46 height 14
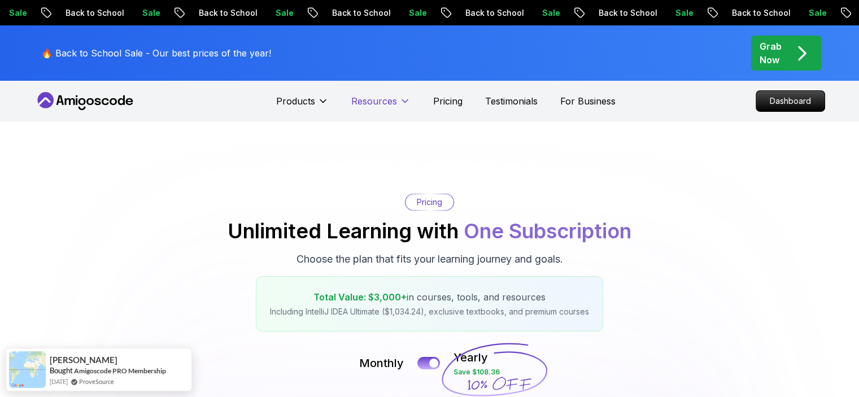
click at [371, 106] on p "Resources" at bounding box center [374, 101] width 46 height 14
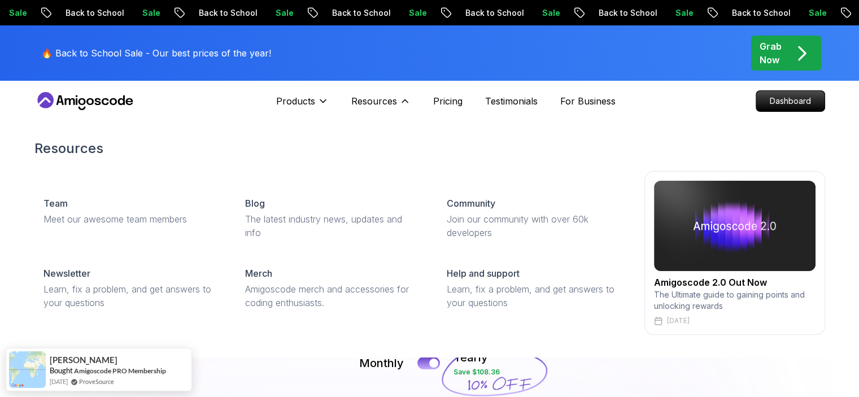
click at [703, 294] on p "The Ultimate guide to gaining points and unlocking rewards" at bounding box center [735, 300] width 162 height 23
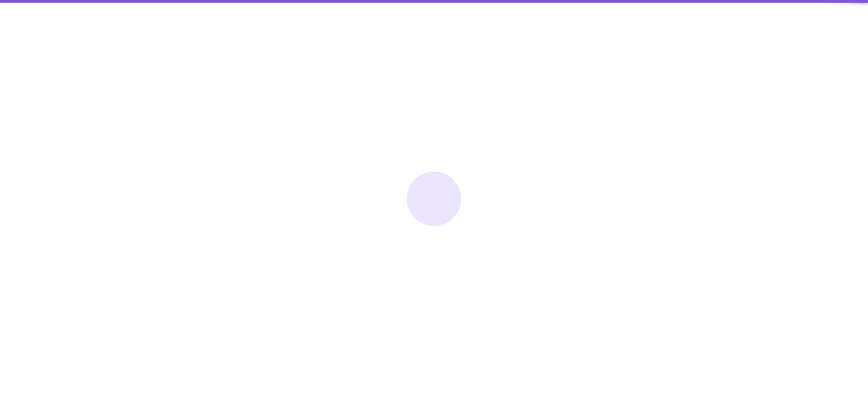
click at [719, 299] on div at bounding box center [434, 198] width 868 height 397
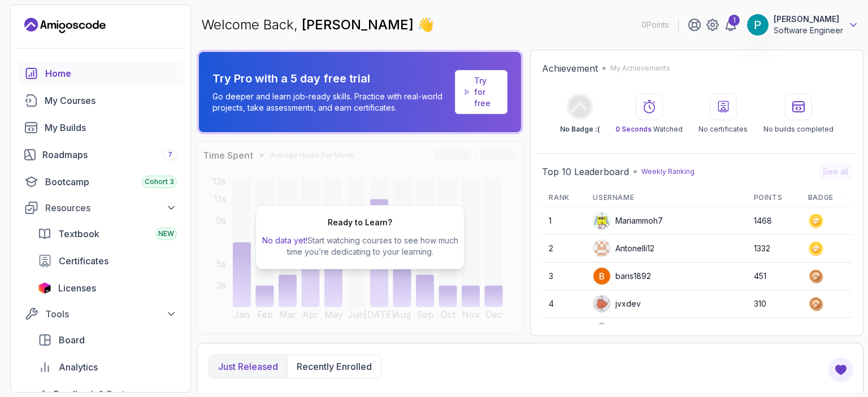
click at [851, 26] on icon at bounding box center [852, 24] width 11 height 11
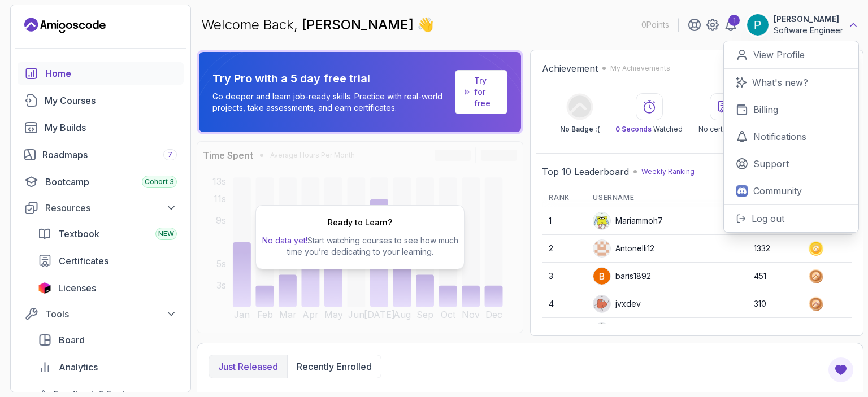
click at [850, 27] on icon at bounding box center [852, 24] width 11 height 11
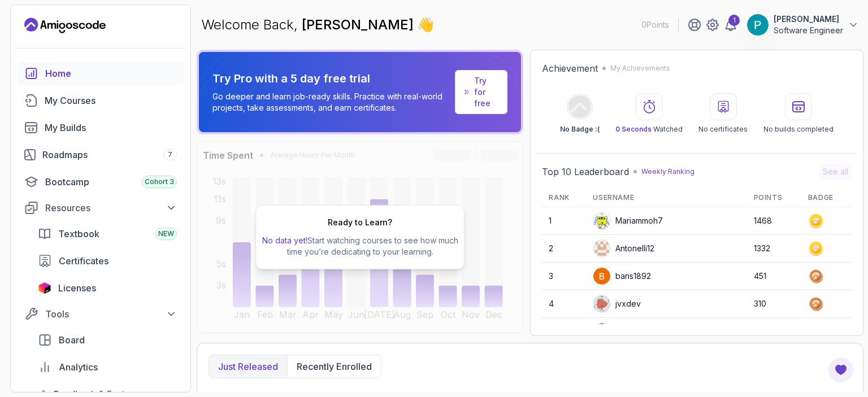
click at [846, 24] on button "Praveen docker Software Engineer" at bounding box center [802, 25] width 112 height 23
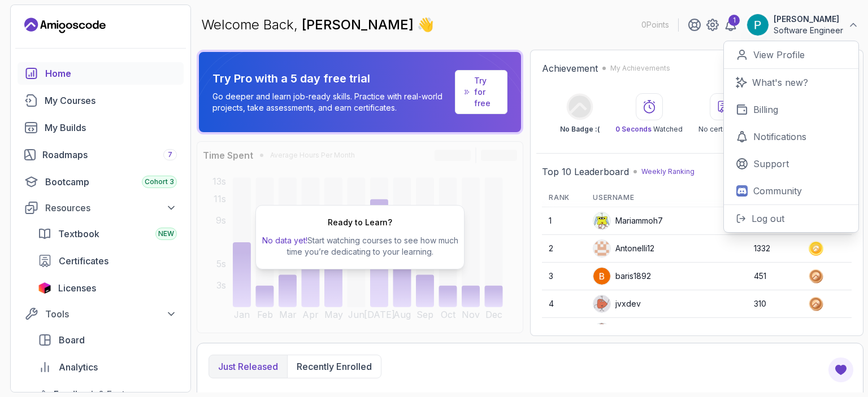
click at [5, 262] on section "0 Points 1 Praveen docker Software Engineer Home My Courses My Builds Roadmaps …" at bounding box center [434, 198] width 868 height 397
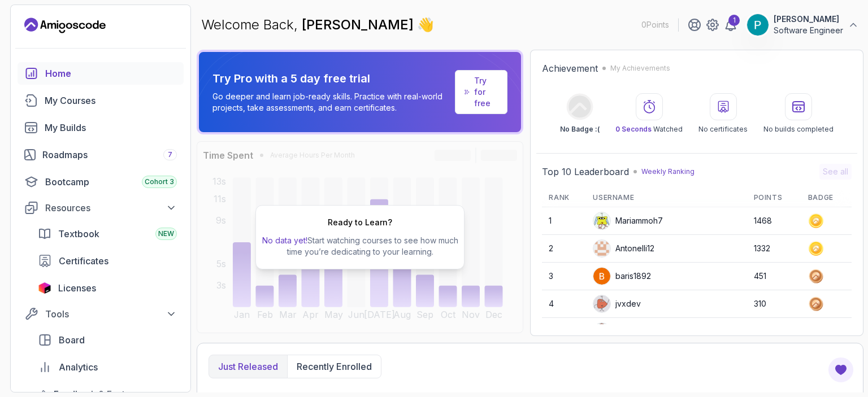
click at [5, 262] on section "0 Points 1 Praveen docker Software Engineer Home My Courses My Builds Roadmaps …" at bounding box center [434, 198] width 868 height 397
click at [169, 314] on icon at bounding box center [171, 314] width 6 height 3
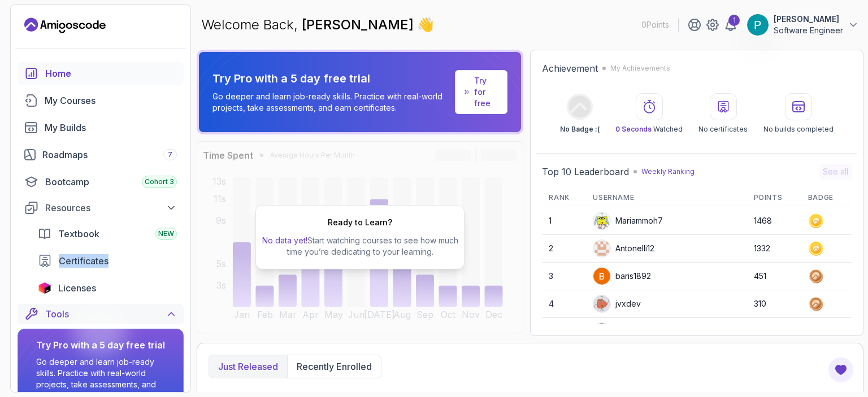
click at [169, 313] on icon at bounding box center [171, 313] width 11 height 11
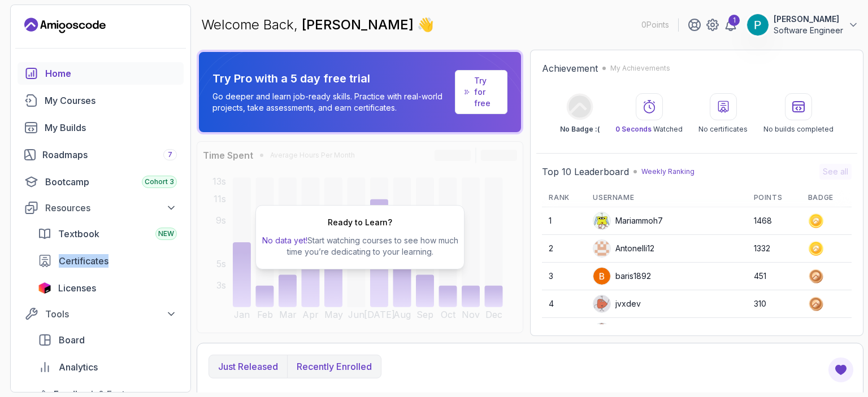
click at [324, 364] on p "Recently enrolled" at bounding box center [334, 367] width 75 height 14
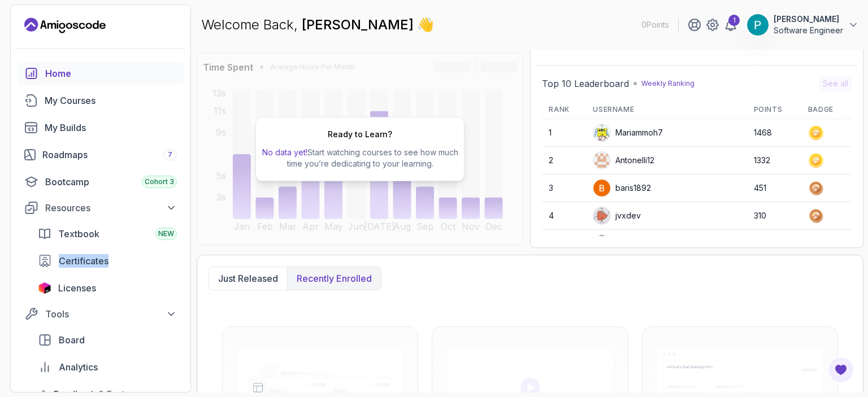
scroll to position [226, 0]
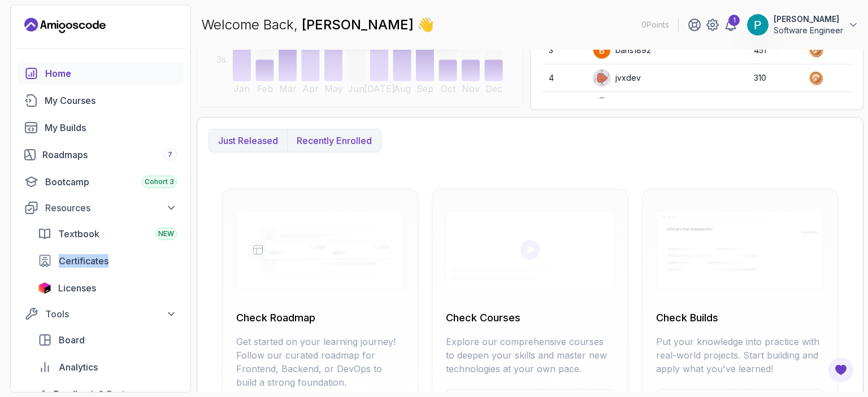
click at [249, 139] on p "Just released" at bounding box center [248, 141] width 60 height 14
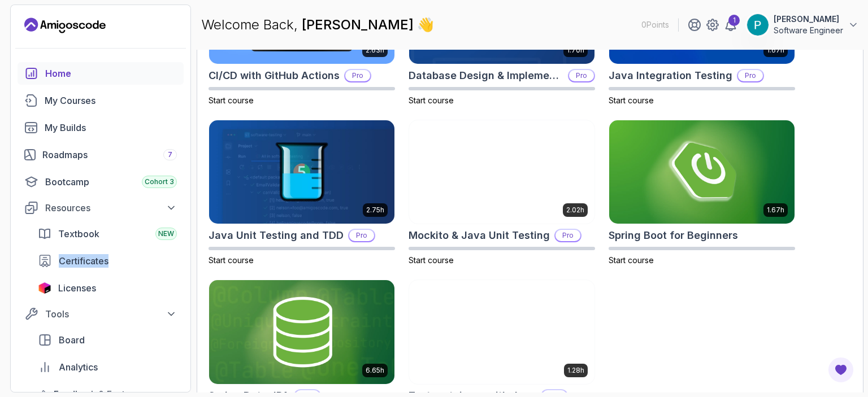
scroll to position [486, 0]
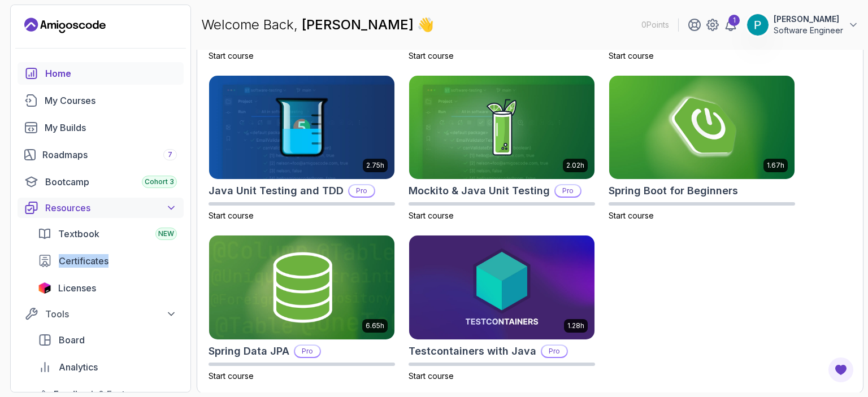
click at [174, 208] on icon at bounding box center [171, 207] width 11 height 11
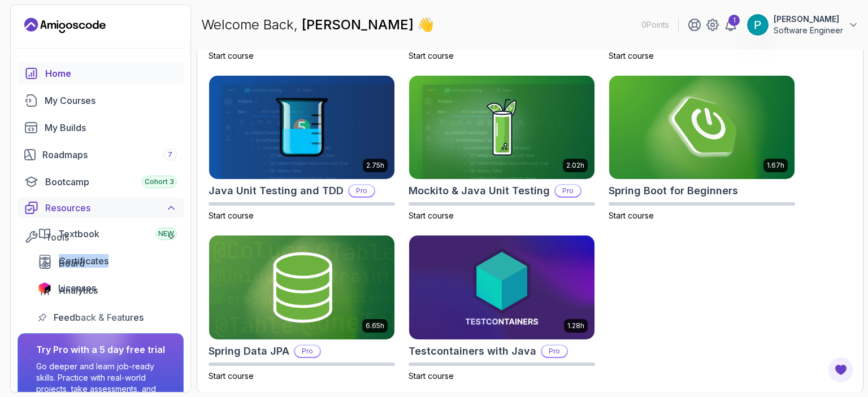
click at [174, 208] on icon at bounding box center [171, 207] width 11 height 11
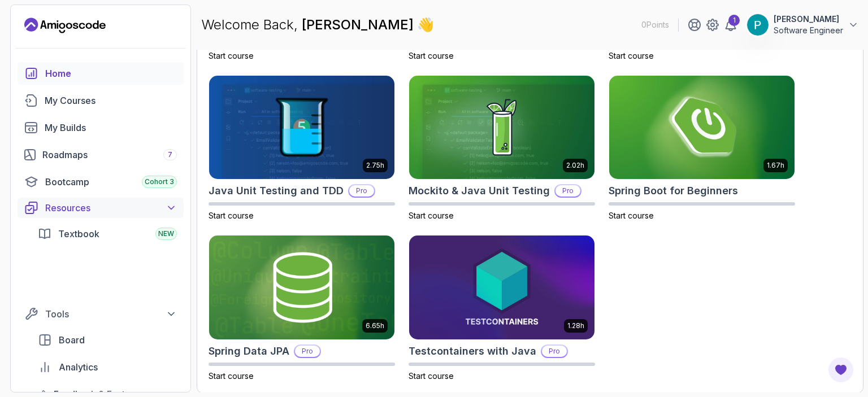
click at [173, 207] on icon at bounding box center [171, 208] width 6 height 3
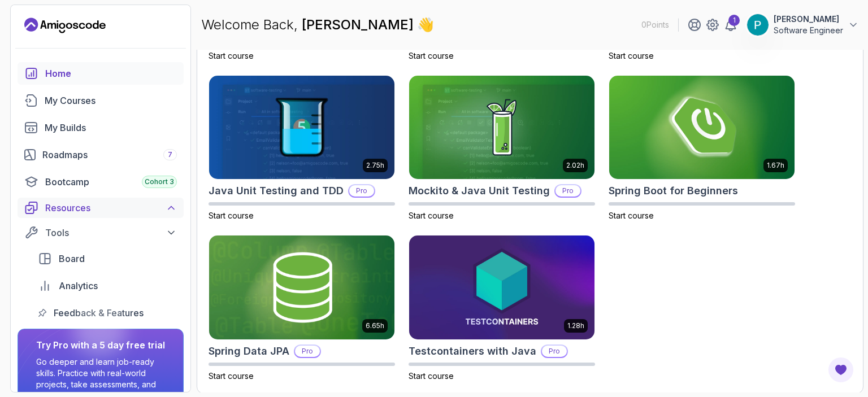
click at [174, 201] on button "Resources" at bounding box center [101, 208] width 166 height 20
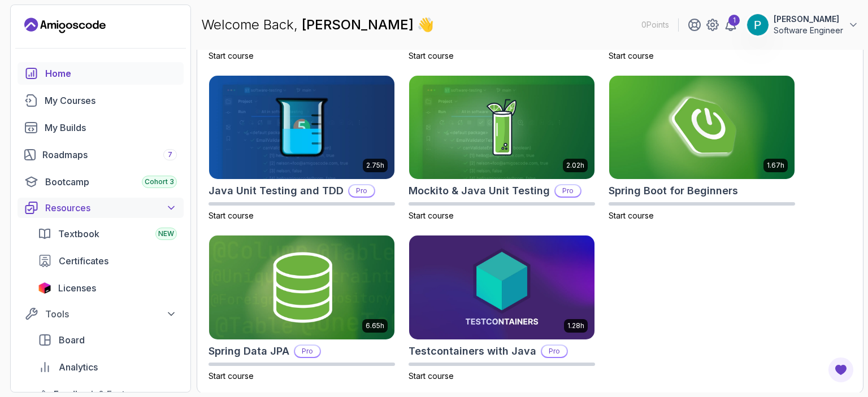
click at [174, 201] on button "Resources" at bounding box center [101, 208] width 166 height 20
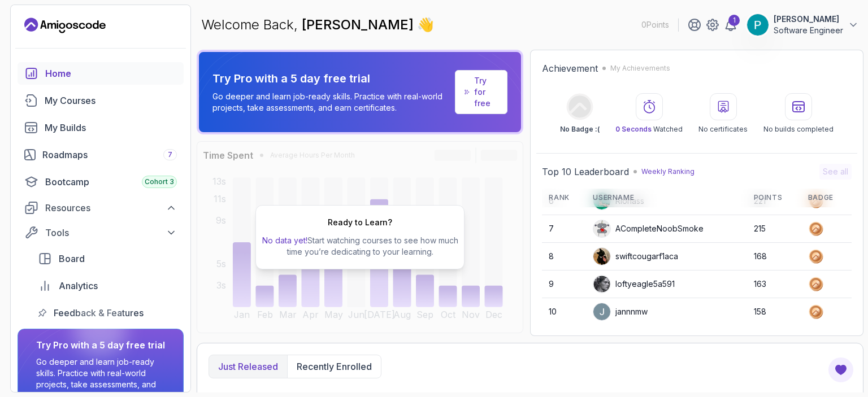
scroll to position [0, 0]
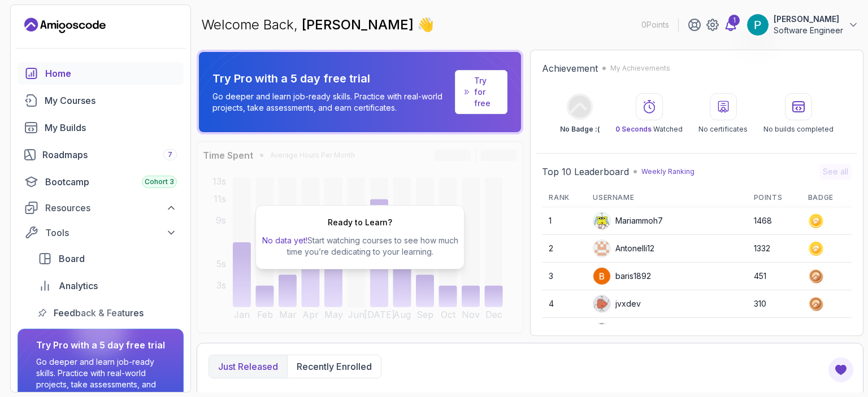
click at [734, 28] on icon at bounding box center [731, 24] width 10 height 11
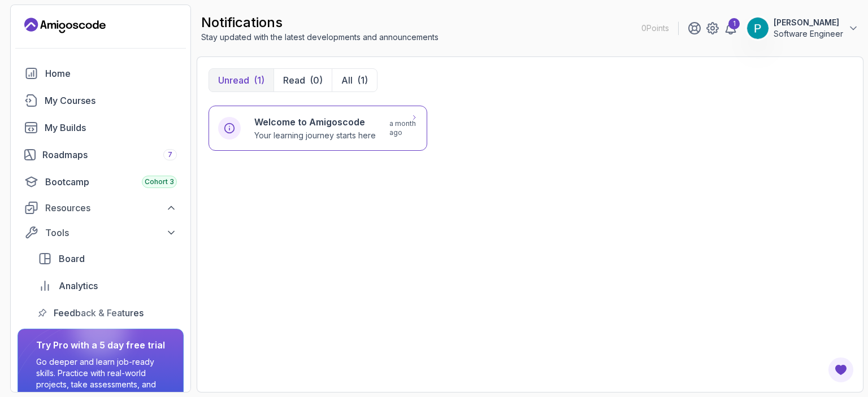
click at [334, 135] on p "Your learning journey starts here" at bounding box center [314, 135] width 121 height 11
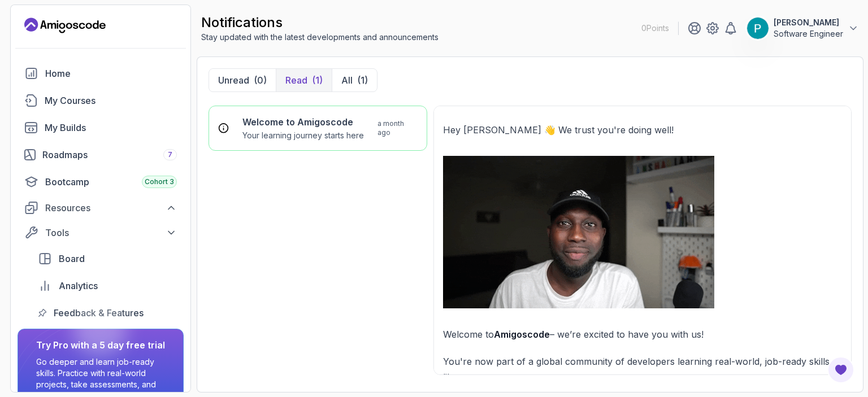
click at [453, 125] on p "Hey Amigo 👋 We trust you're doing well!" at bounding box center [642, 130] width 399 height 16
click at [257, 85] on div "(0)" at bounding box center [260, 80] width 13 height 14
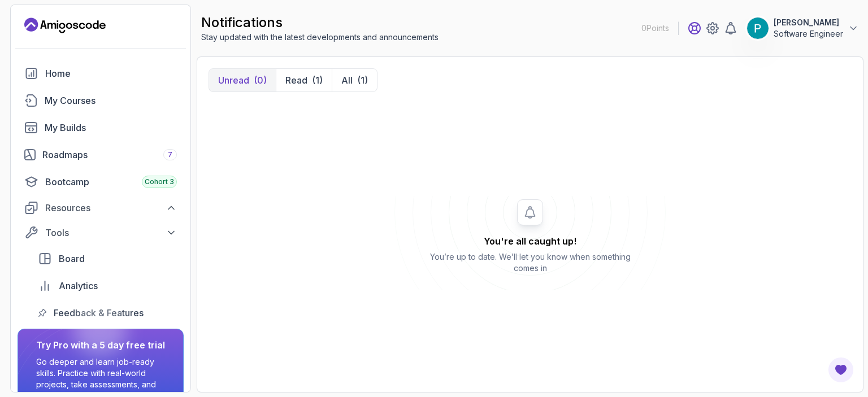
click at [694, 31] on icon at bounding box center [694, 28] width 11 height 11
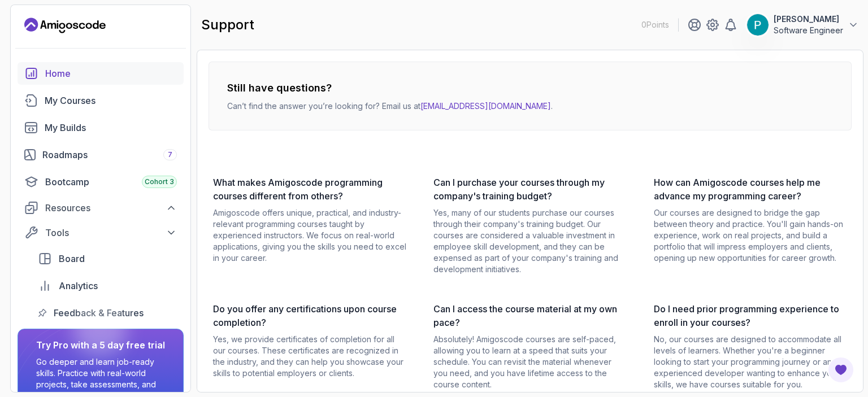
click at [63, 71] on div "Home" at bounding box center [111, 74] width 132 height 14
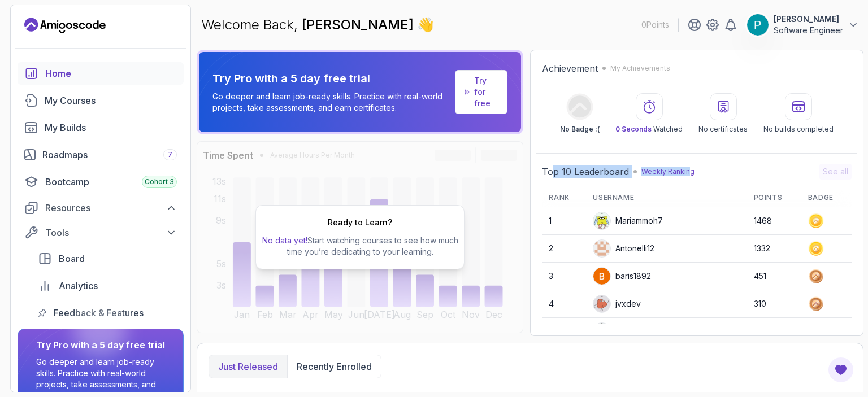
drag, startPoint x: 573, startPoint y: 172, endPoint x: 687, endPoint y: 172, distance: 114.1
click at [687, 172] on div "Top 10 Leaderboard Weekly Ranking" at bounding box center [618, 172] width 153 height 14
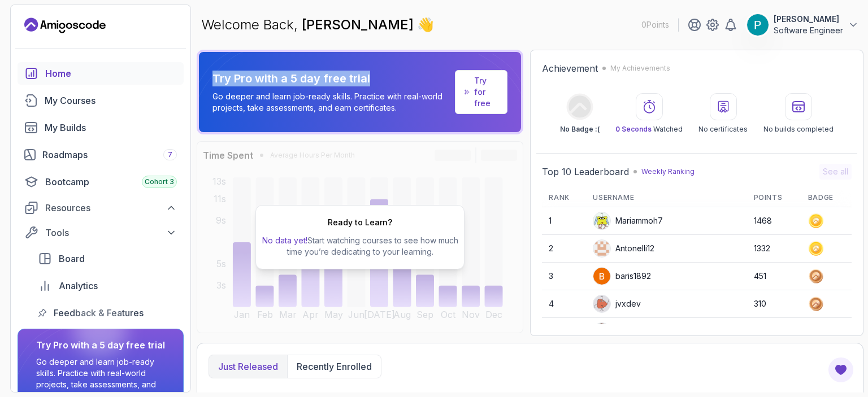
drag, startPoint x: 216, startPoint y: 76, endPoint x: 392, endPoint y: 77, distance: 175.1
click at [392, 77] on div "Try Pro with a 5 day free trial Go deeper and learn job-ready skills. Practice …" at bounding box center [360, 92] width 327 height 85
click at [267, 80] on p "Try Pro with a 5 day free trial" at bounding box center [331, 79] width 238 height 16
click at [475, 102] on link "Try for free" at bounding box center [481, 92] width 53 height 44
click at [488, 101] on p "Try for free" at bounding box center [486, 92] width 24 height 34
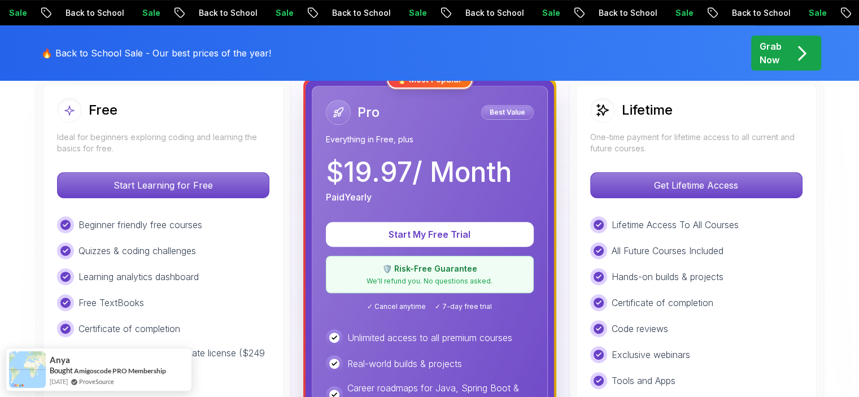
scroll to position [339, 0]
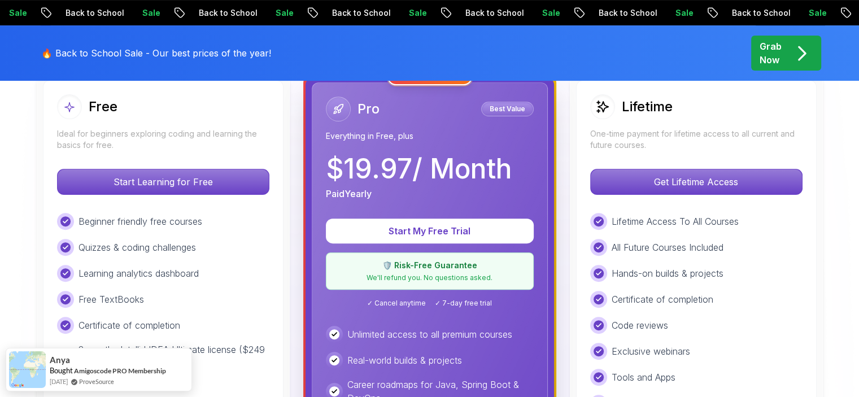
click at [420, 277] on p "We'll refund you. No questions asked." at bounding box center [429, 277] width 193 height 9
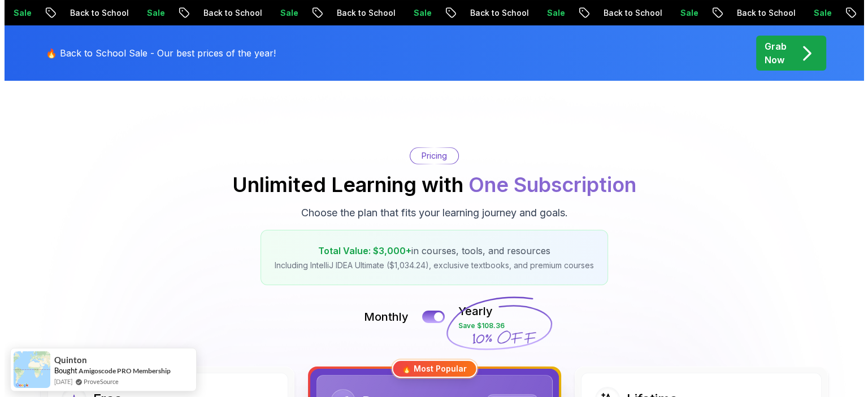
scroll to position [0, 0]
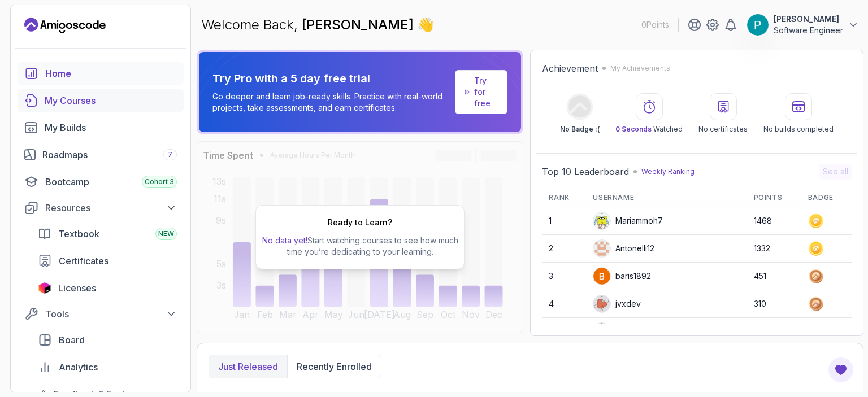
click at [75, 101] on div "My Courses" at bounding box center [111, 101] width 132 height 14
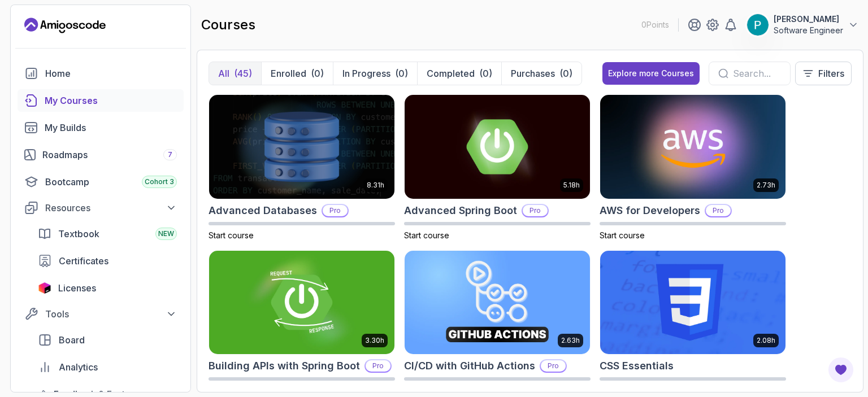
click at [734, 67] on input "text" at bounding box center [757, 74] width 48 height 14
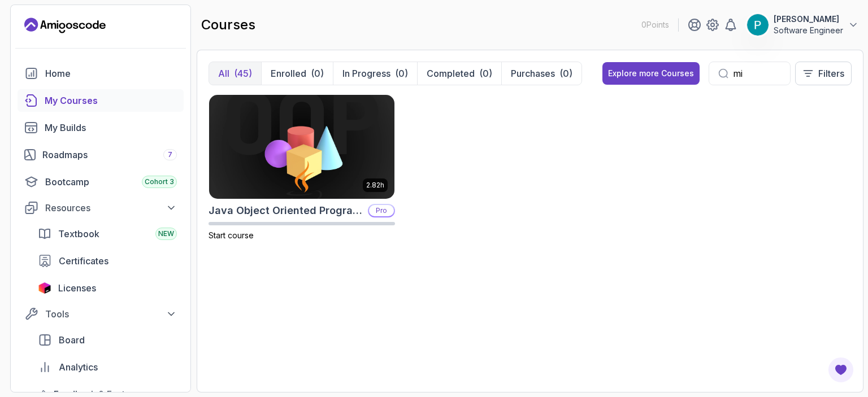
type input "m"
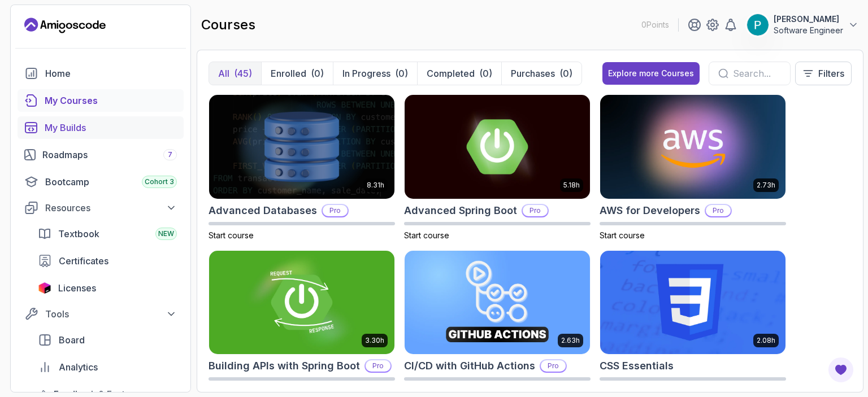
click at [66, 135] on link "My Builds" at bounding box center [101, 127] width 166 height 23
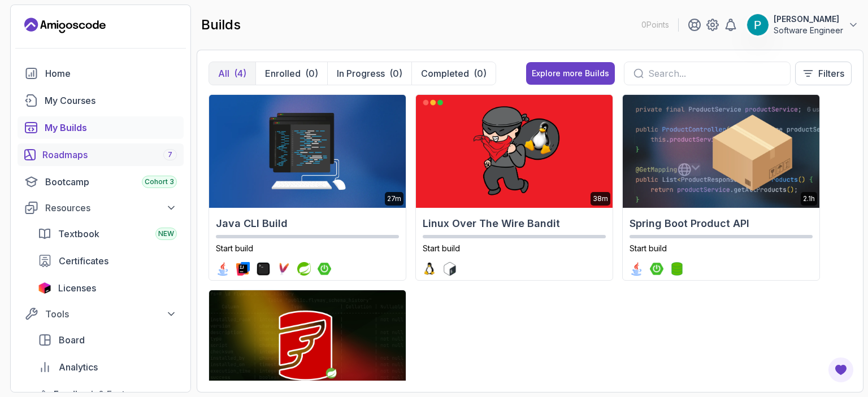
click at [153, 156] on div "Roadmaps 7" at bounding box center [109, 155] width 134 height 14
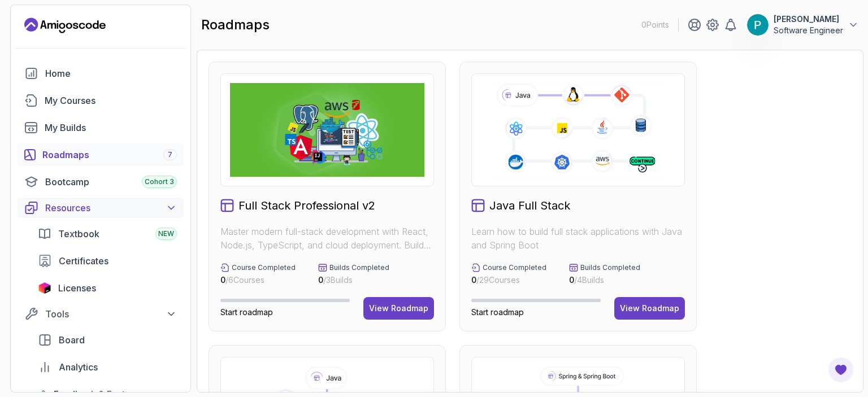
click at [179, 204] on button "Resources" at bounding box center [101, 208] width 166 height 20
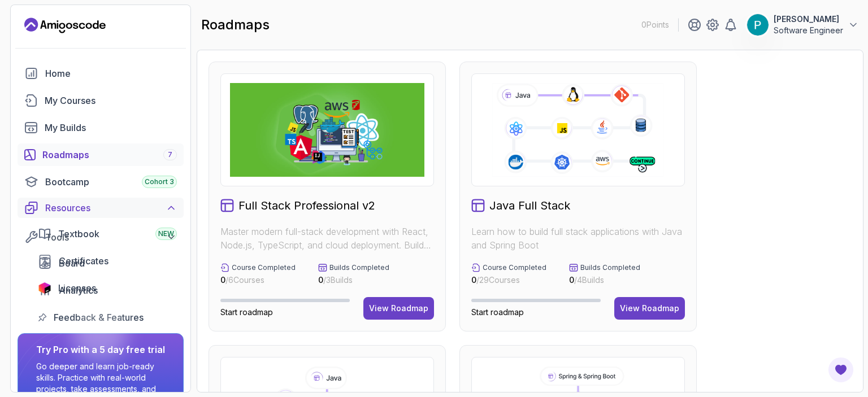
click at [179, 204] on button "Resources" at bounding box center [101, 208] width 166 height 20
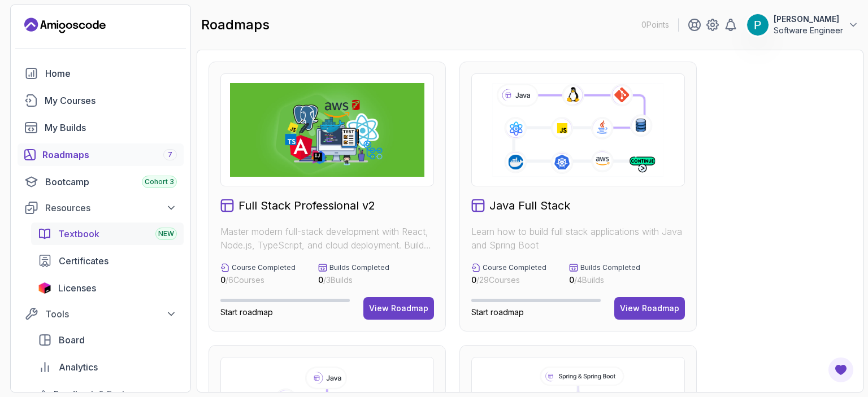
click at [85, 237] on span "Textbook" at bounding box center [78, 234] width 41 height 14
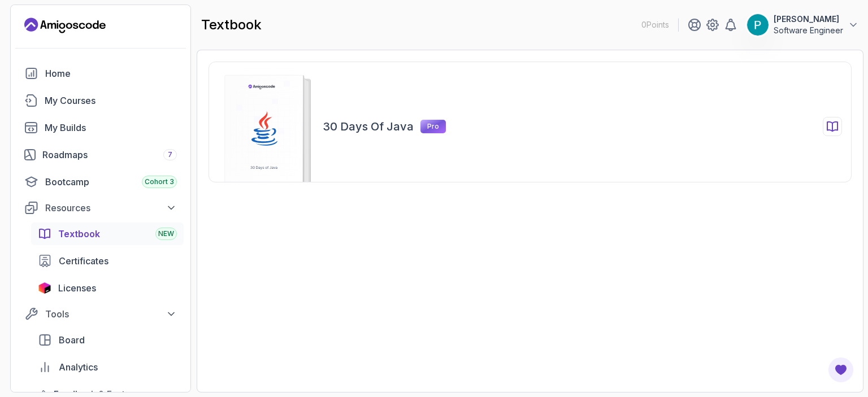
click at [353, 137] on div "30 Days of Java Pro" at bounding box center [529, 122] width 643 height 121
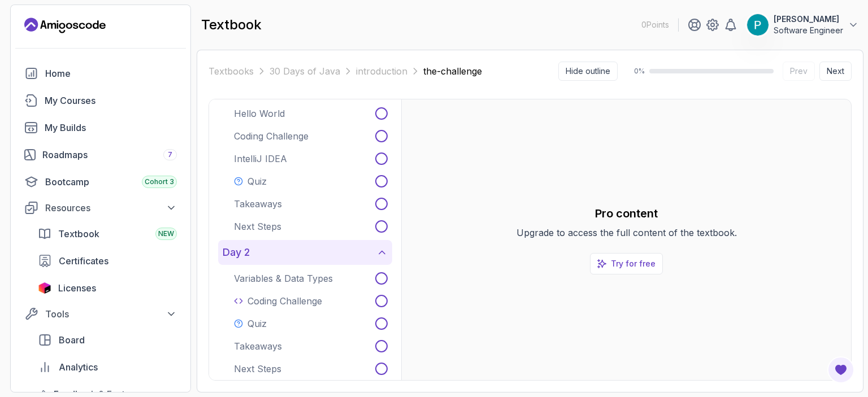
scroll to position [339, 0]
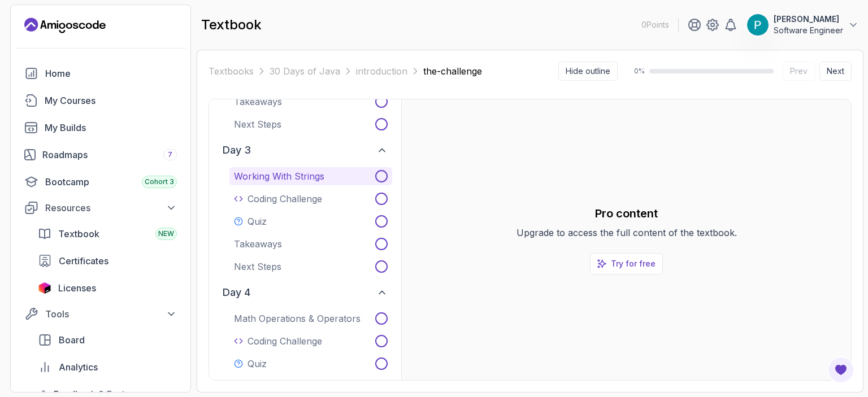
click at [303, 179] on p "Working with Strings" at bounding box center [279, 176] width 90 height 14
click at [312, 196] on p "Coding Challenge" at bounding box center [284, 199] width 75 height 14
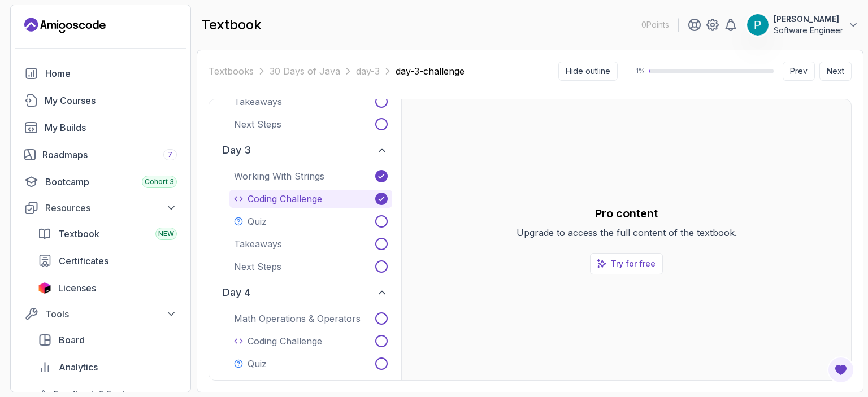
click at [361, 197] on button "Coding Challenge" at bounding box center [310, 199] width 163 height 18
click at [363, 177] on button "Working with Strings" at bounding box center [310, 176] width 163 height 18
click at [327, 197] on button "Coding Challenge" at bounding box center [310, 199] width 163 height 18
click at [327, 178] on button "Working with Strings" at bounding box center [310, 176] width 163 height 18
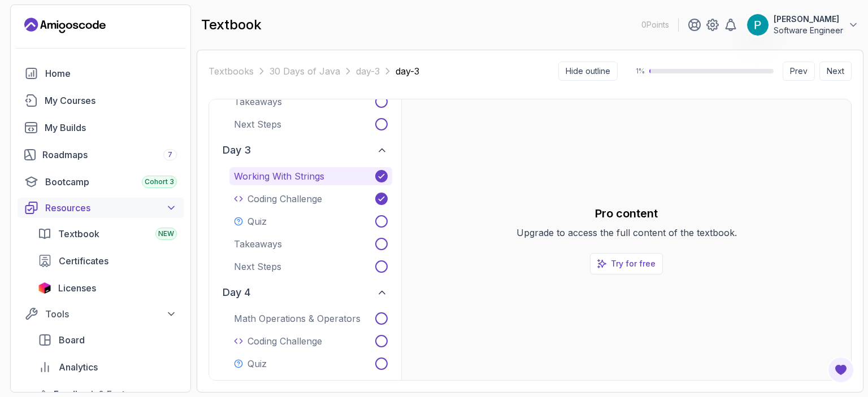
click at [142, 212] on div "Resources" at bounding box center [111, 208] width 132 height 14
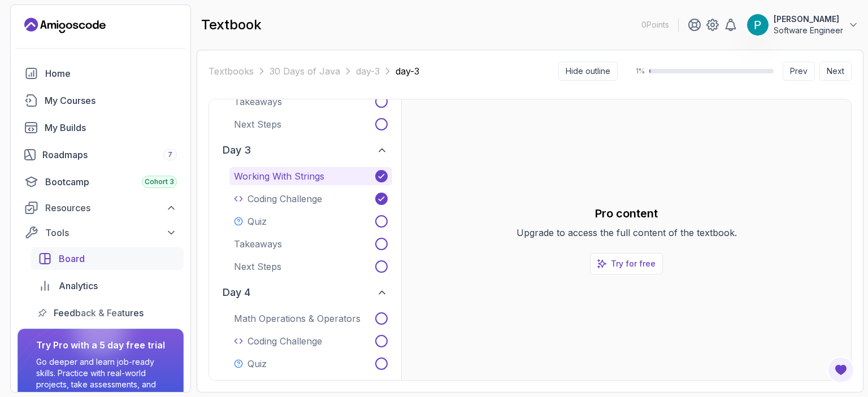
click at [79, 260] on span "Board" at bounding box center [72, 259] width 26 height 14
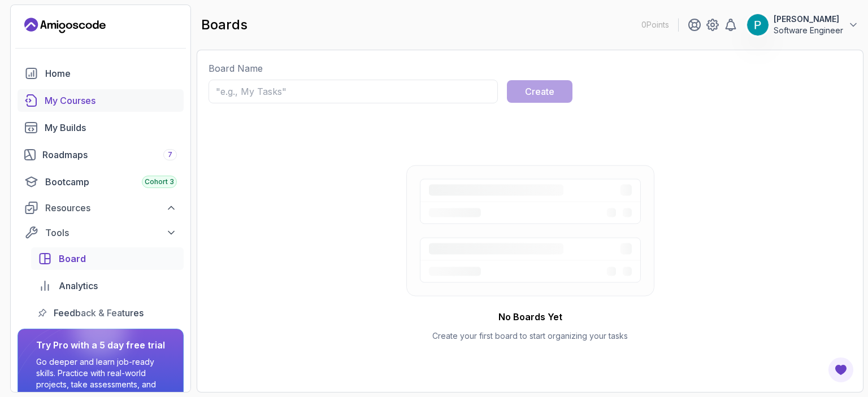
click at [80, 97] on div "My Courses" at bounding box center [111, 101] width 132 height 14
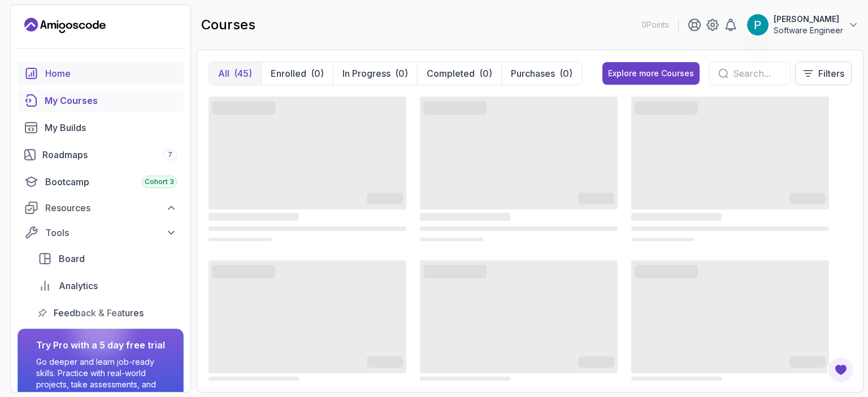
click at [73, 84] on div "Home My Courses My Builds Roadmaps 7 Bootcamp Cohort 3 Resources Tools Board An…" at bounding box center [101, 193] width 166 height 262
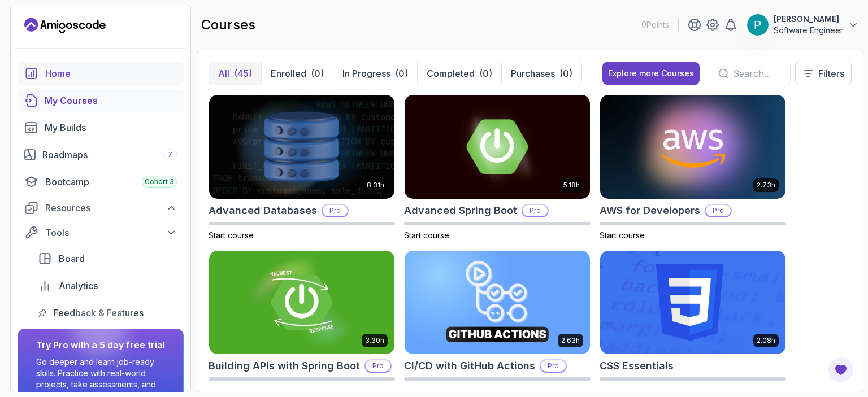
click at [62, 76] on div "Home" at bounding box center [111, 74] width 132 height 14
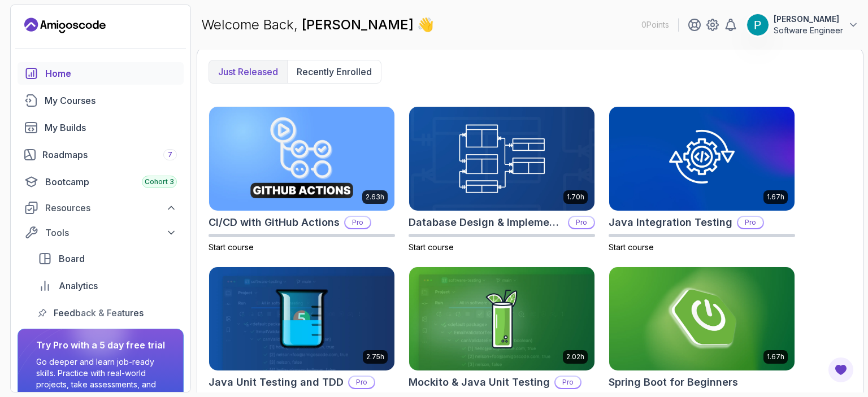
scroll to position [226, 0]
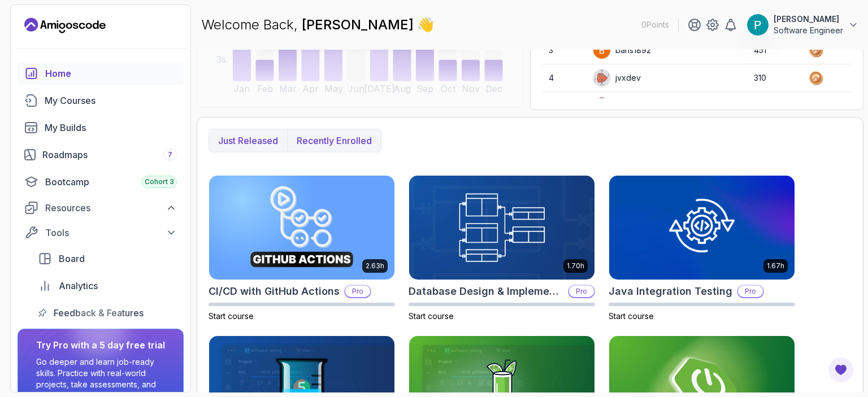
click at [344, 138] on p "Recently enrolled" at bounding box center [334, 141] width 75 height 14
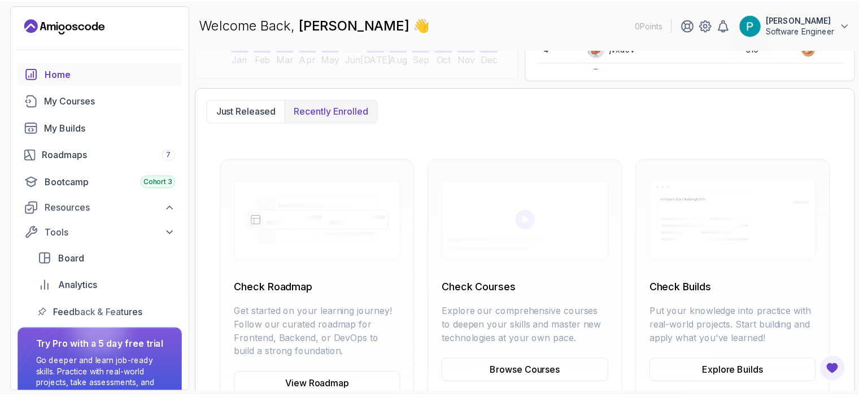
scroll to position [298, 0]
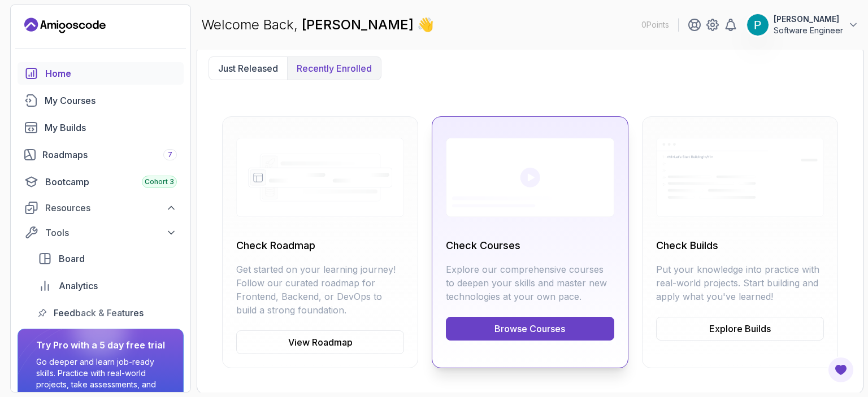
click at [531, 331] on link "Browse Courses" at bounding box center [530, 329] width 168 height 24
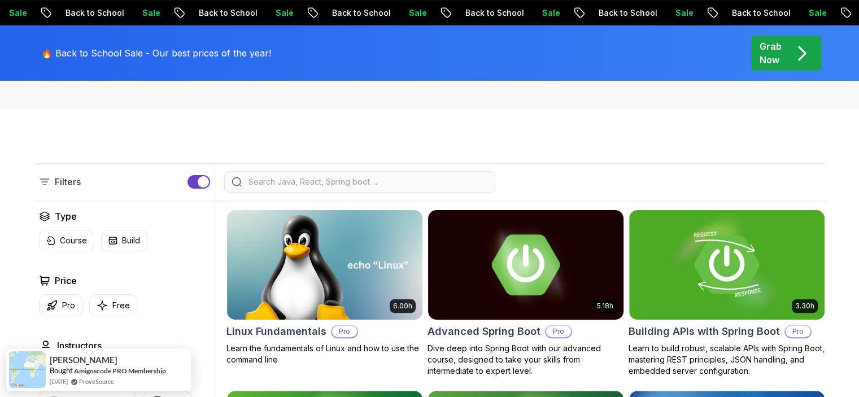
scroll to position [226, 0]
click at [294, 184] on input "search" at bounding box center [367, 181] width 242 height 11
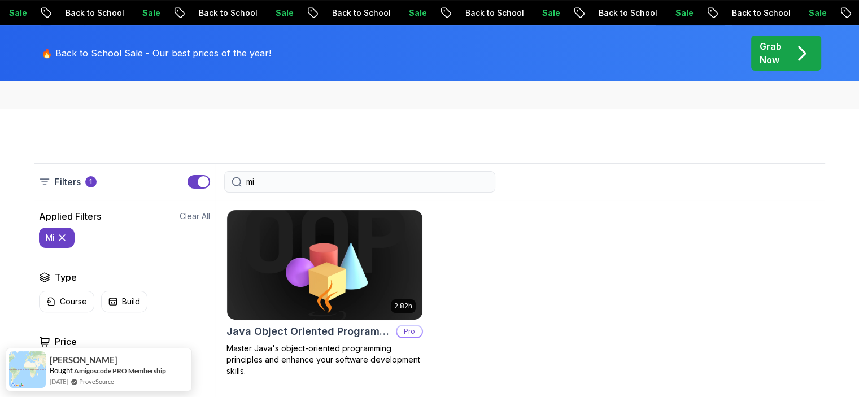
type input "mi"
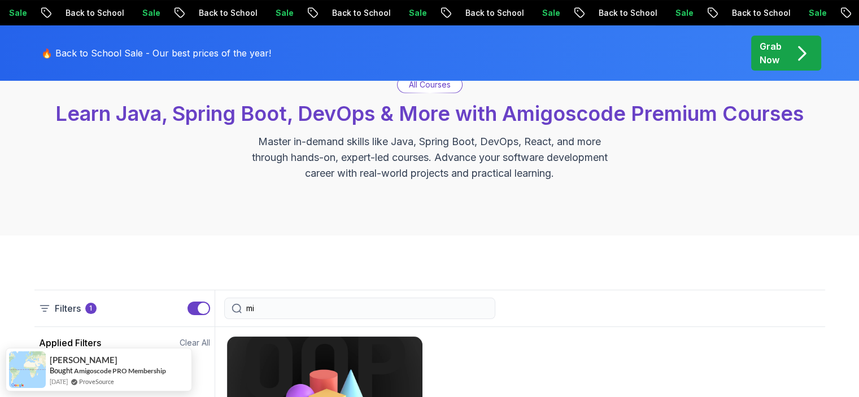
scroll to position [56, 0]
